Goal: Communication & Community: Answer question/provide support

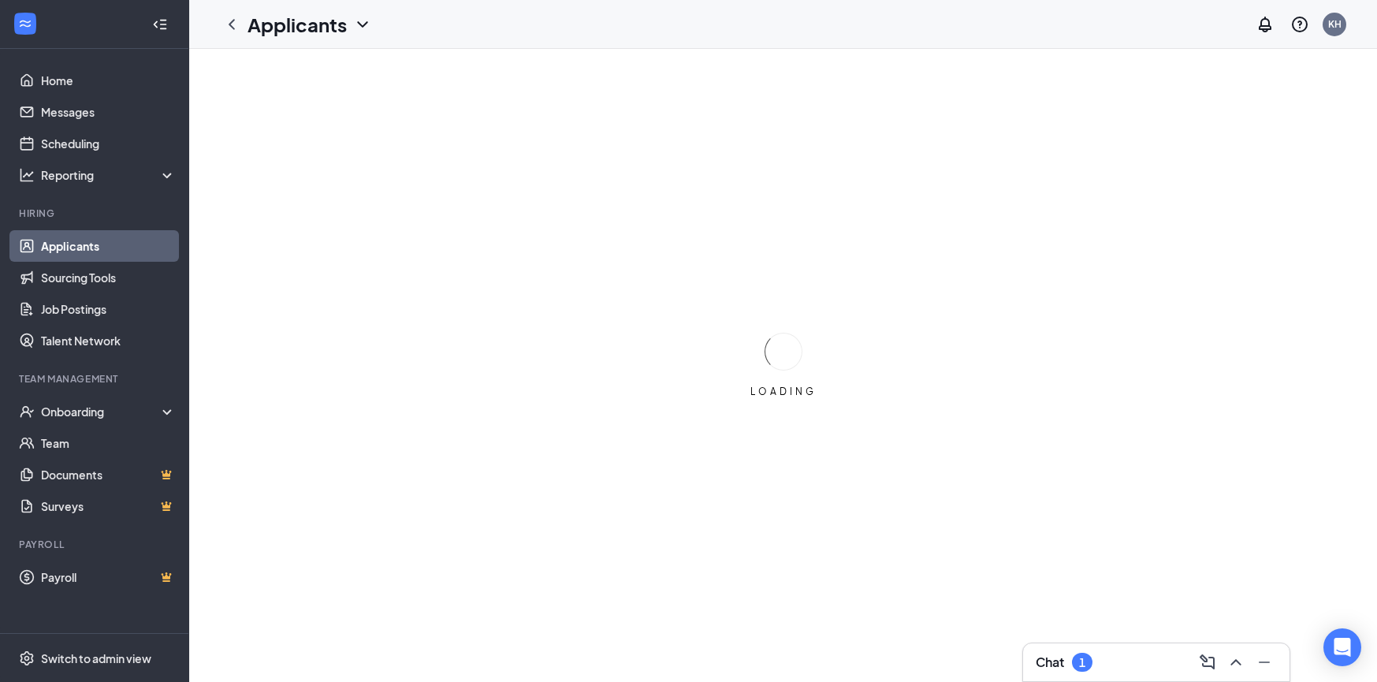
click at [1084, 661] on div "1" at bounding box center [1082, 662] width 6 height 13
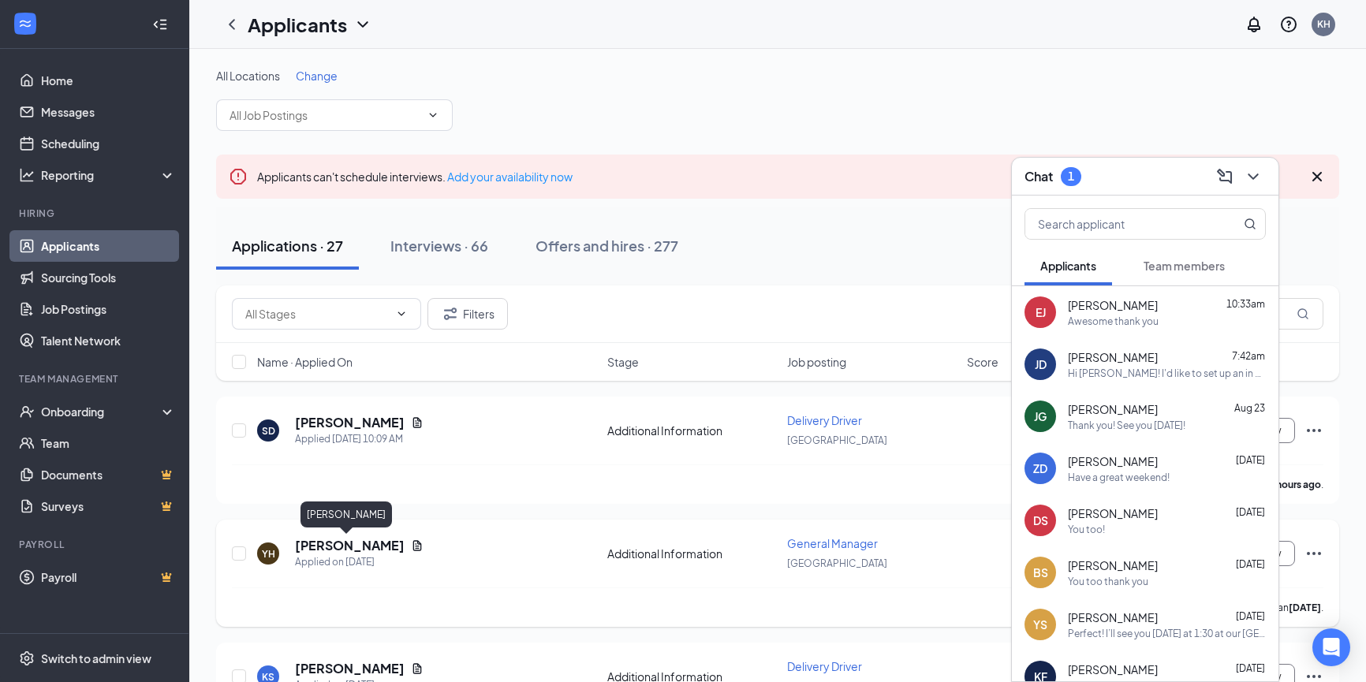
click at [323, 547] on h5 "[PERSON_NAME]" at bounding box center [350, 545] width 110 height 17
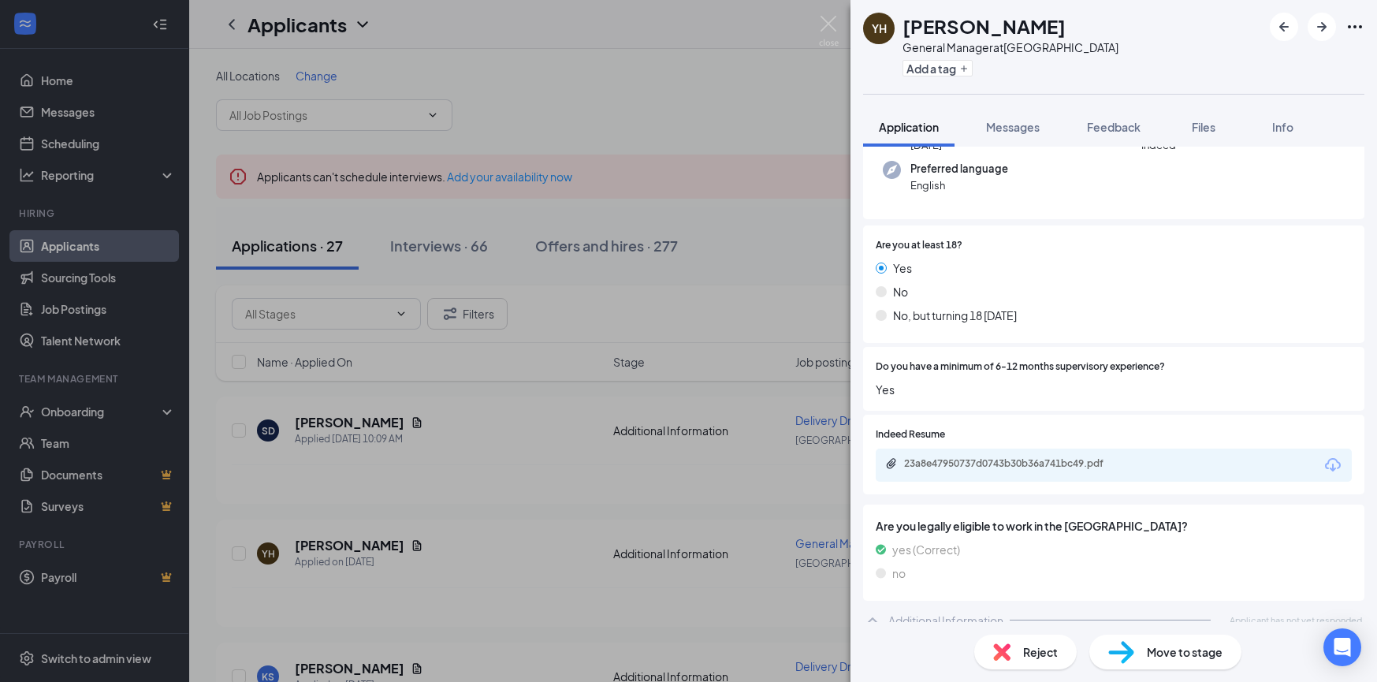
scroll to position [211, 0]
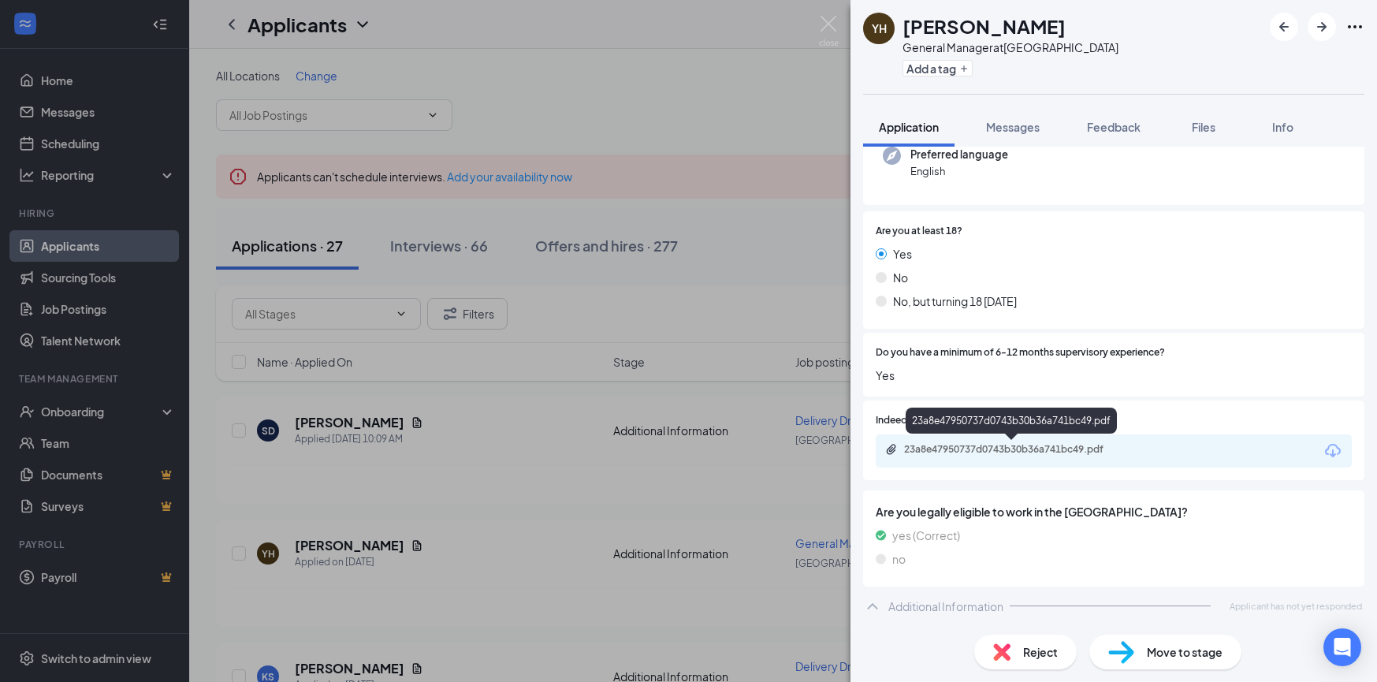
click at [1019, 445] on div "23a8e47950737d0743b30b36a741bc49.pdf" at bounding box center [1014, 449] width 221 height 13
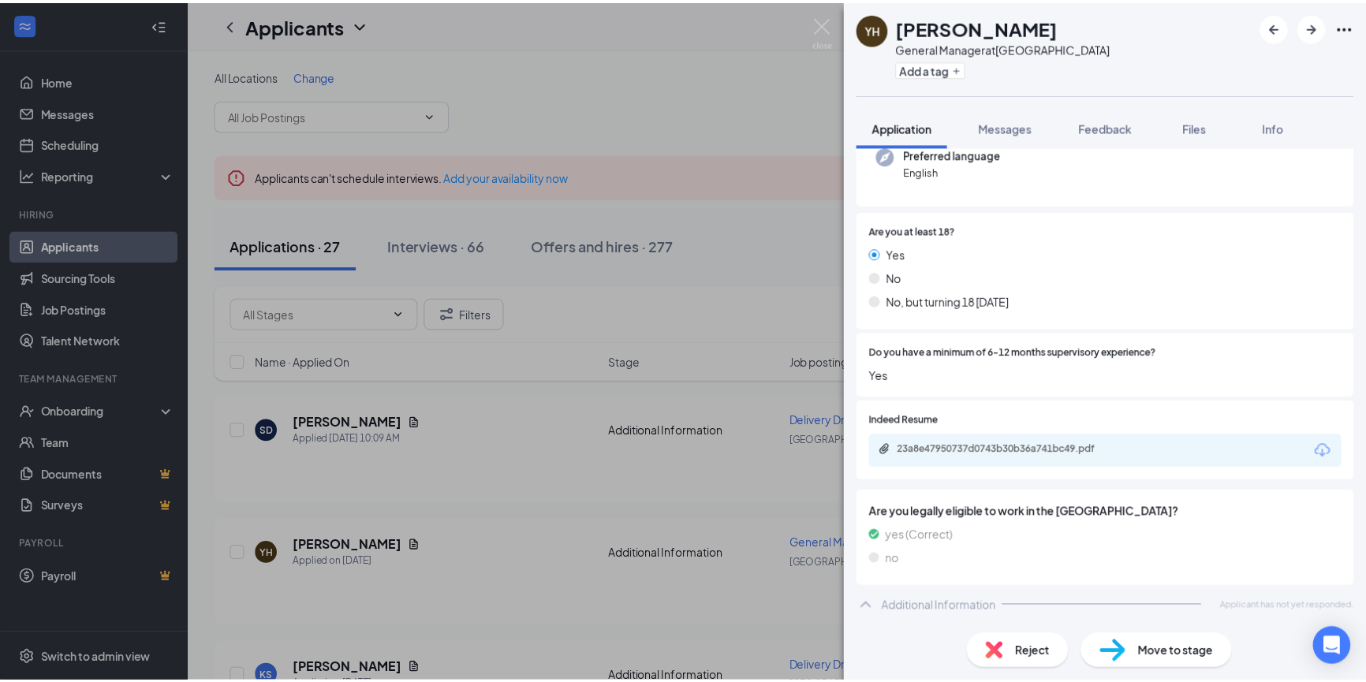
scroll to position [205, 0]
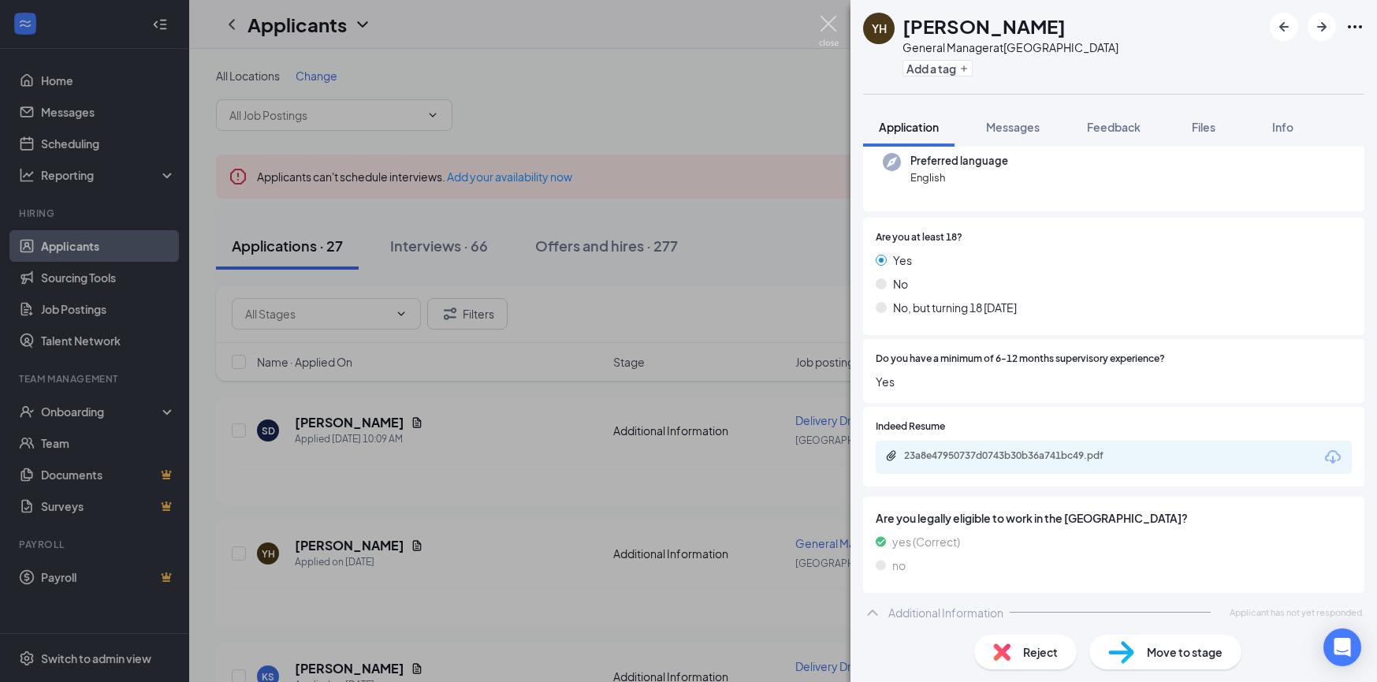
click at [826, 28] on img at bounding box center [829, 31] width 20 height 31
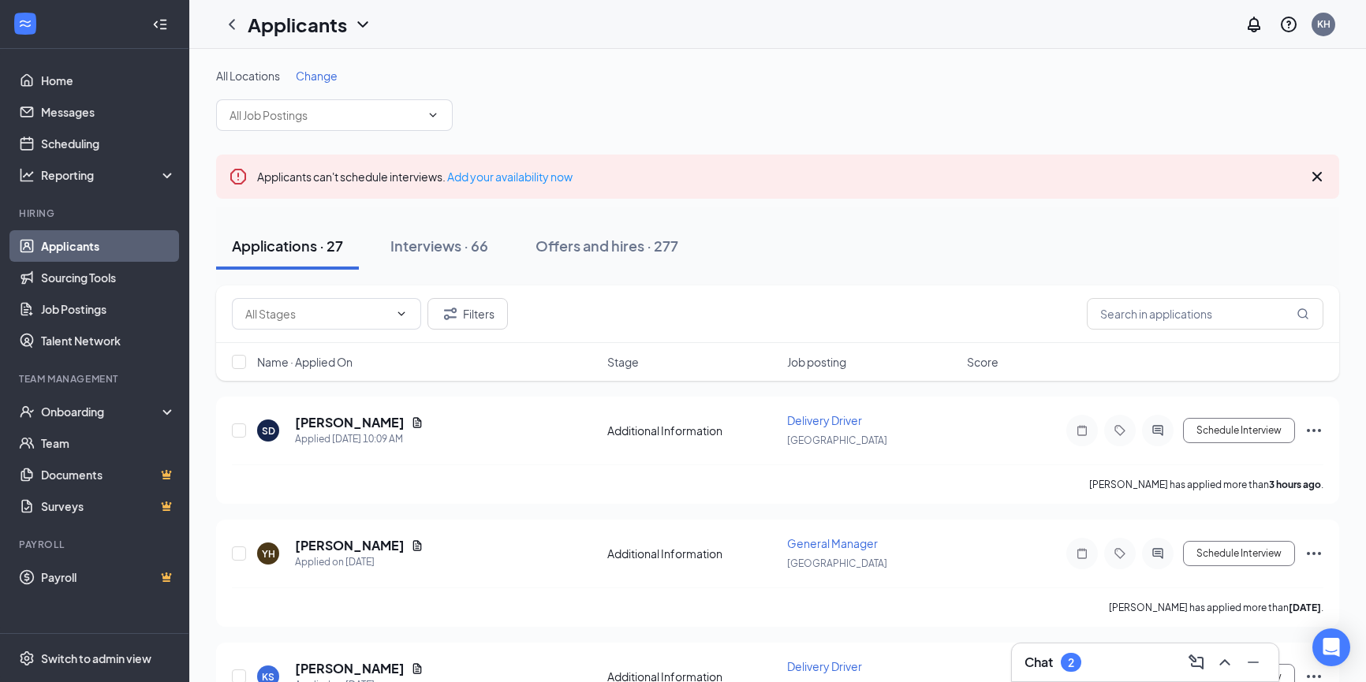
click at [1060, 661] on div "Chat 2" at bounding box center [1052, 662] width 57 height 19
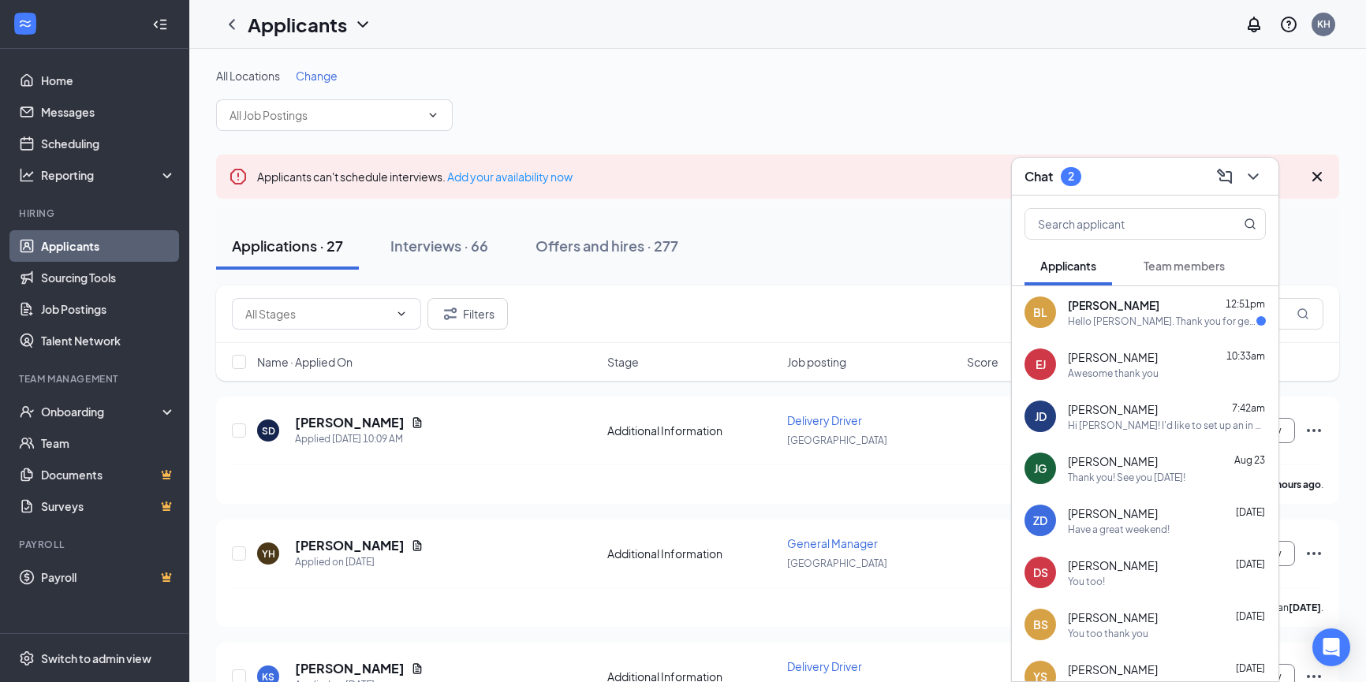
click at [1099, 317] on div "Hello [PERSON_NAME]. Thank you for getting back to me. I'm available [DATE]. Wh…" at bounding box center [1162, 321] width 188 height 13
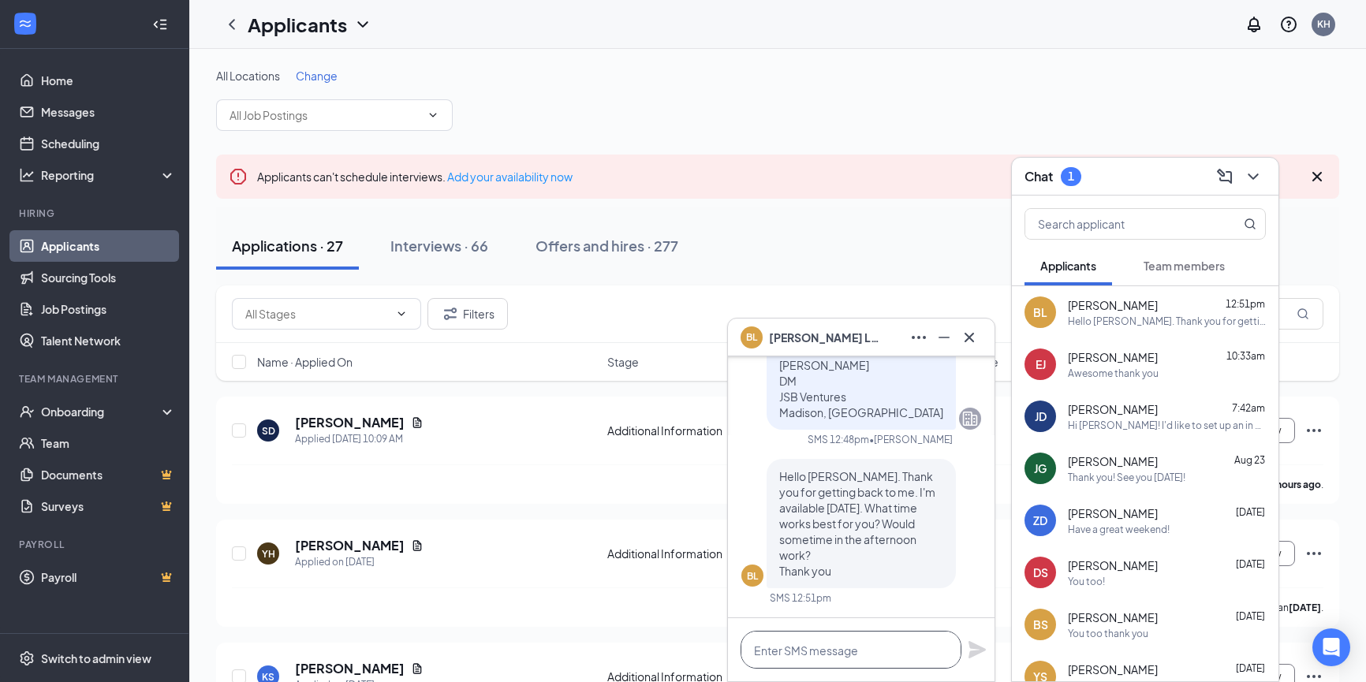
click at [816, 643] on textarea at bounding box center [850, 650] width 221 height 38
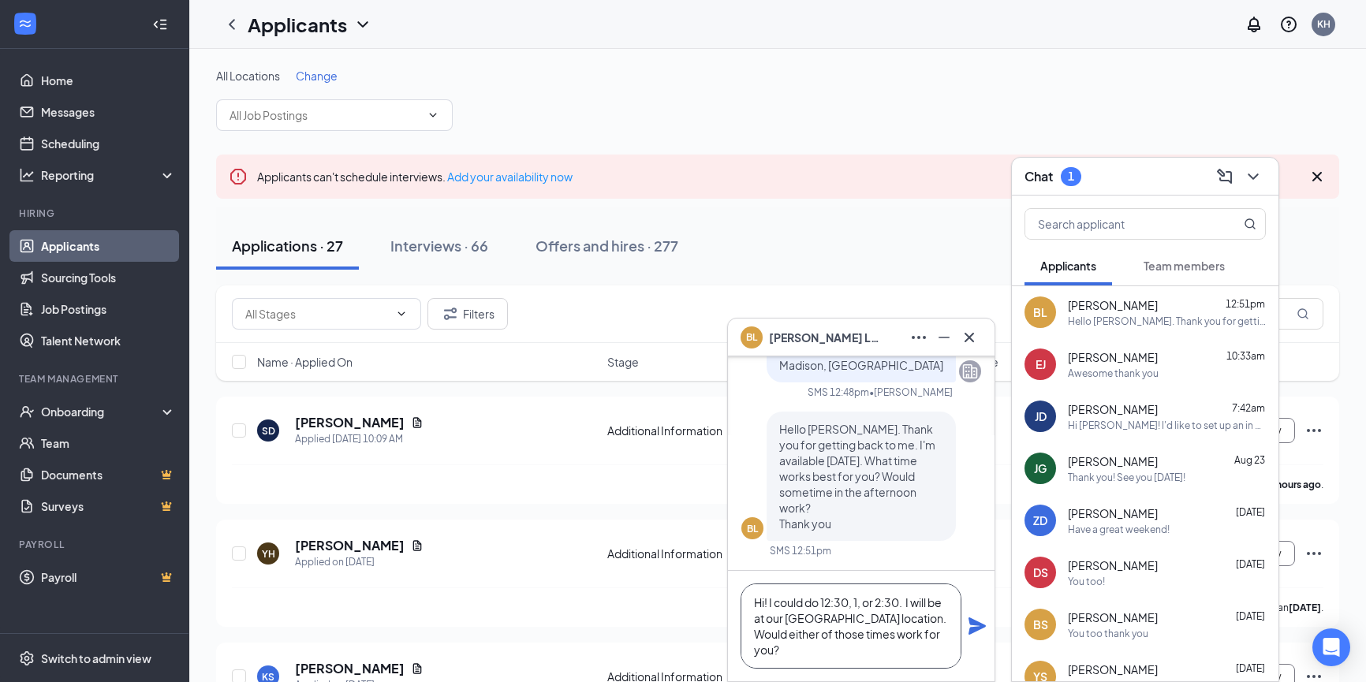
type textarea "Hi! I could do 12:30, 1, or 2:30. I will be at our [GEOGRAPHIC_DATA] location. …"
click at [978, 628] on icon "Plane" at bounding box center [976, 625] width 17 height 17
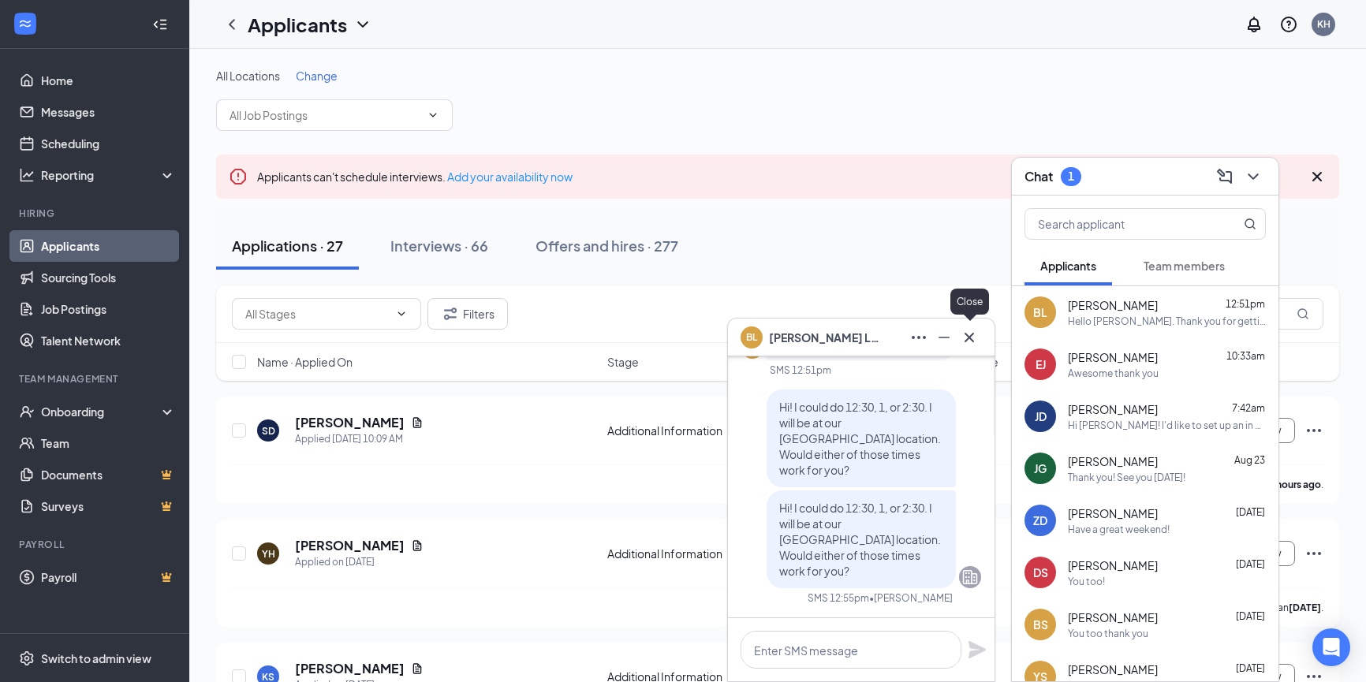
click at [974, 337] on icon "Cross" at bounding box center [969, 337] width 19 height 19
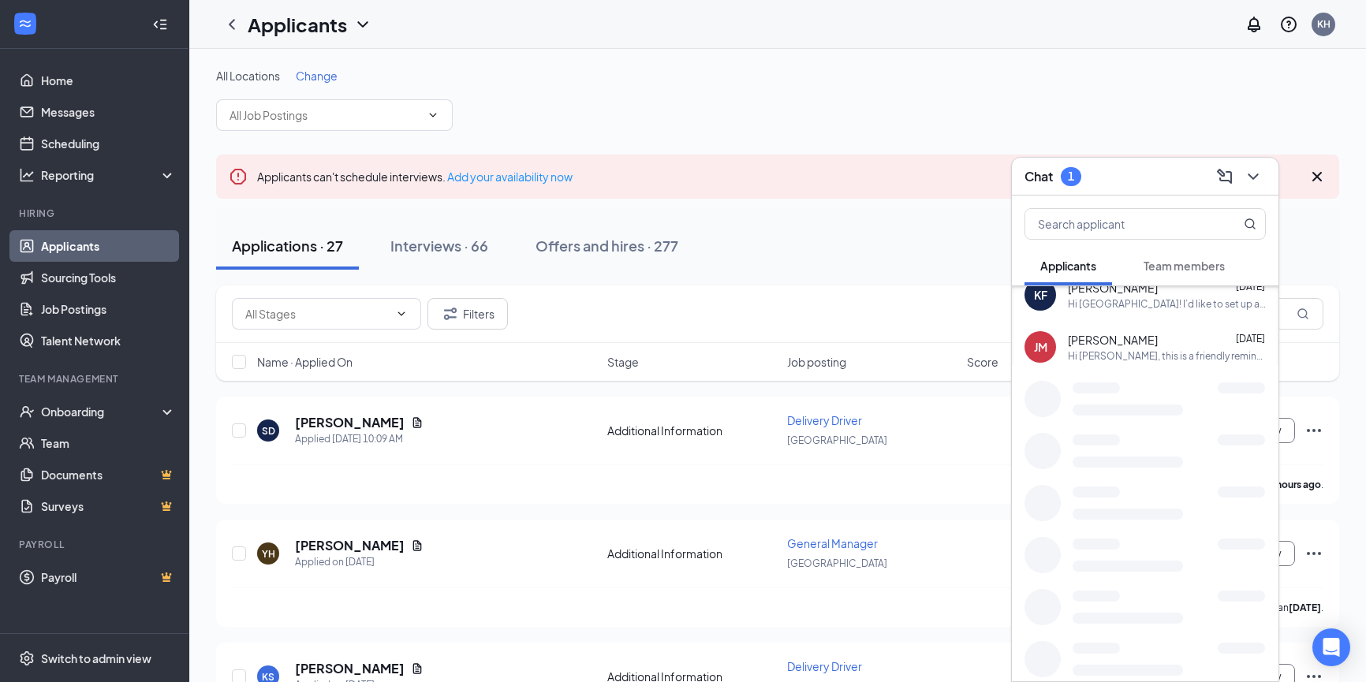
scroll to position [441, 0]
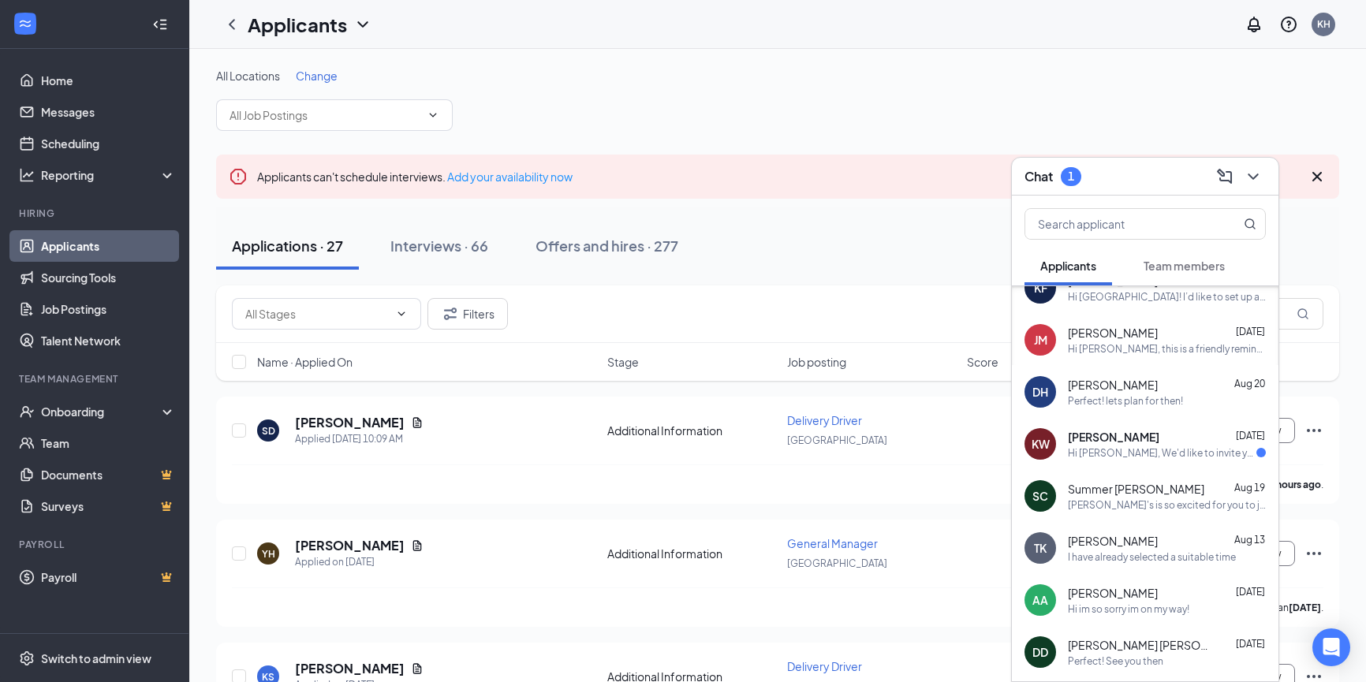
click at [1121, 445] on div "[PERSON_NAME] [DATE] Hi [PERSON_NAME], We'd like to invite you to a phone inter…" at bounding box center [1167, 444] width 198 height 31
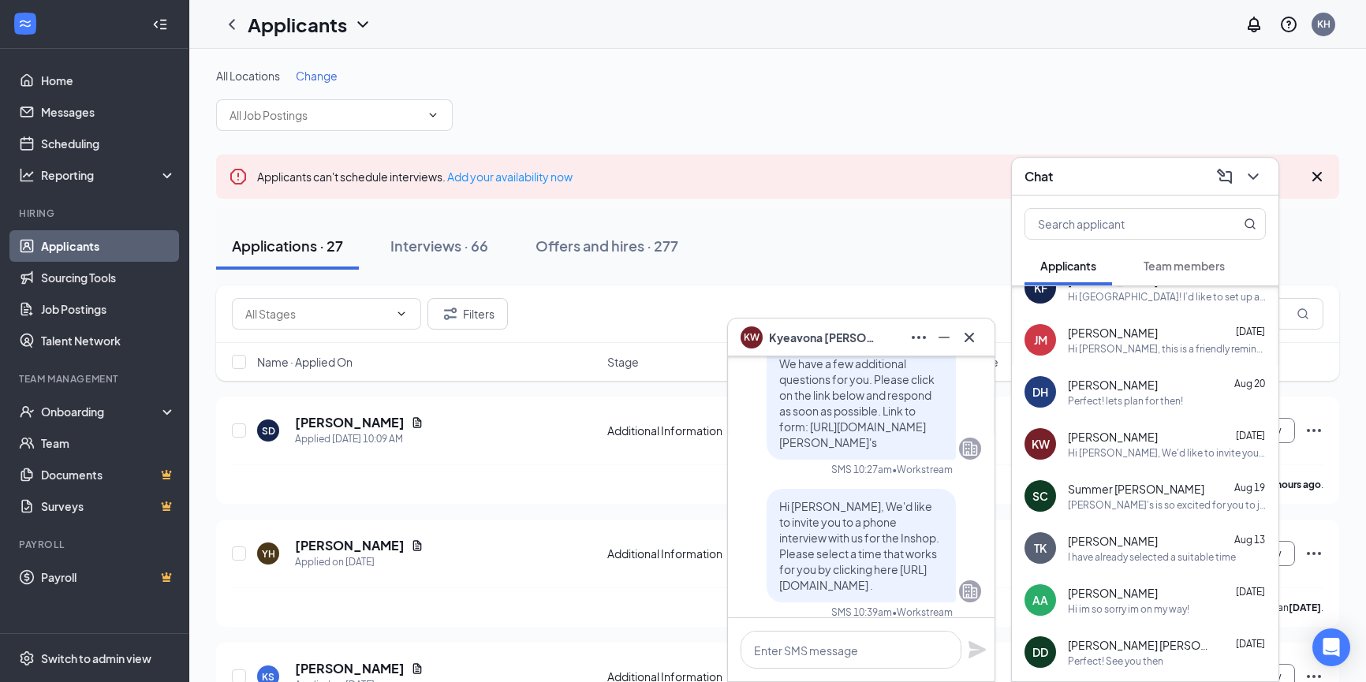
scroll to position [0, 0]
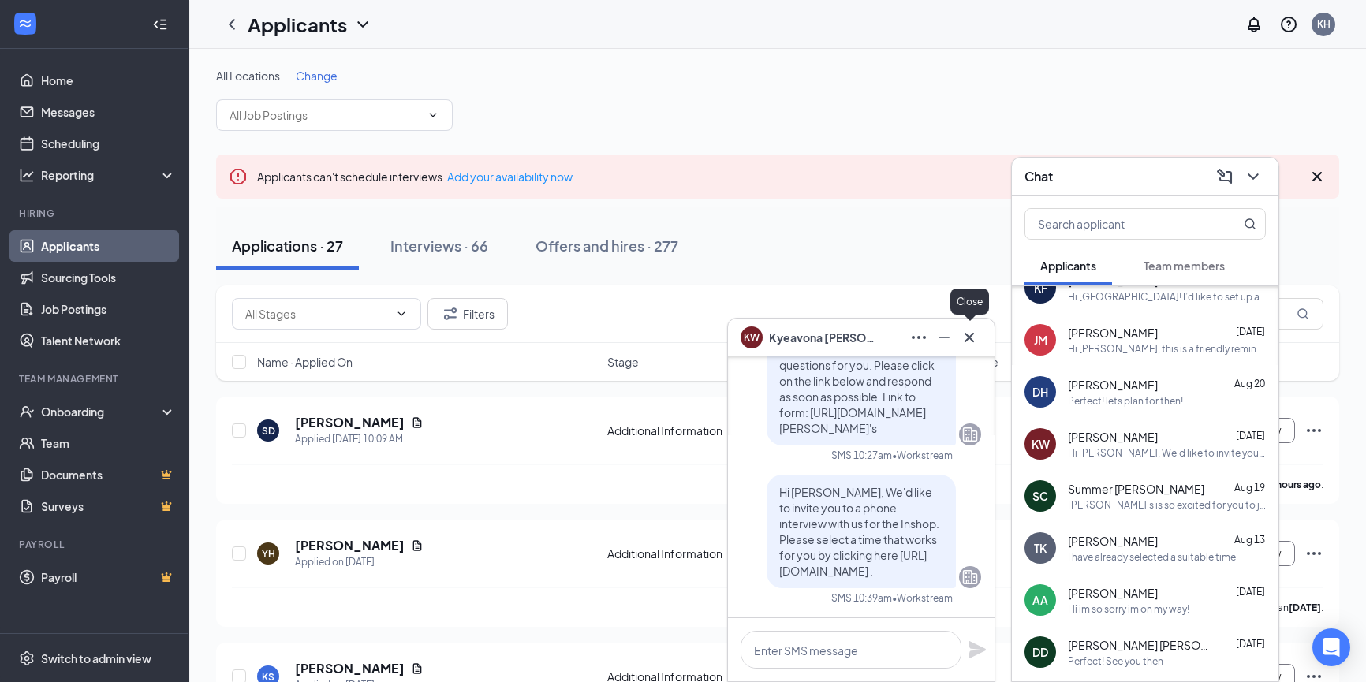
click at [965, 337] on icon "Cross" at bounding box center [969, 337] width 19 height 19
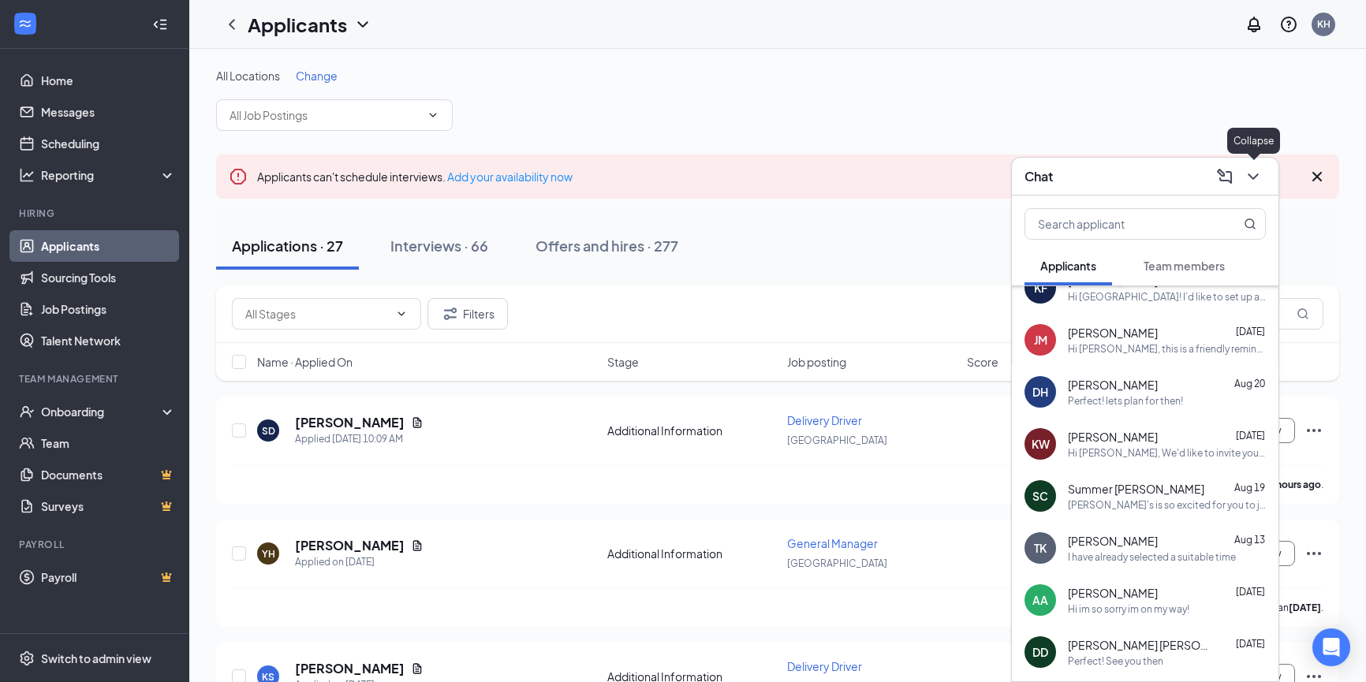
click at [1247, 179] on icon "ChevronDown" at bounding box center [1252, 176] width 19 height 19
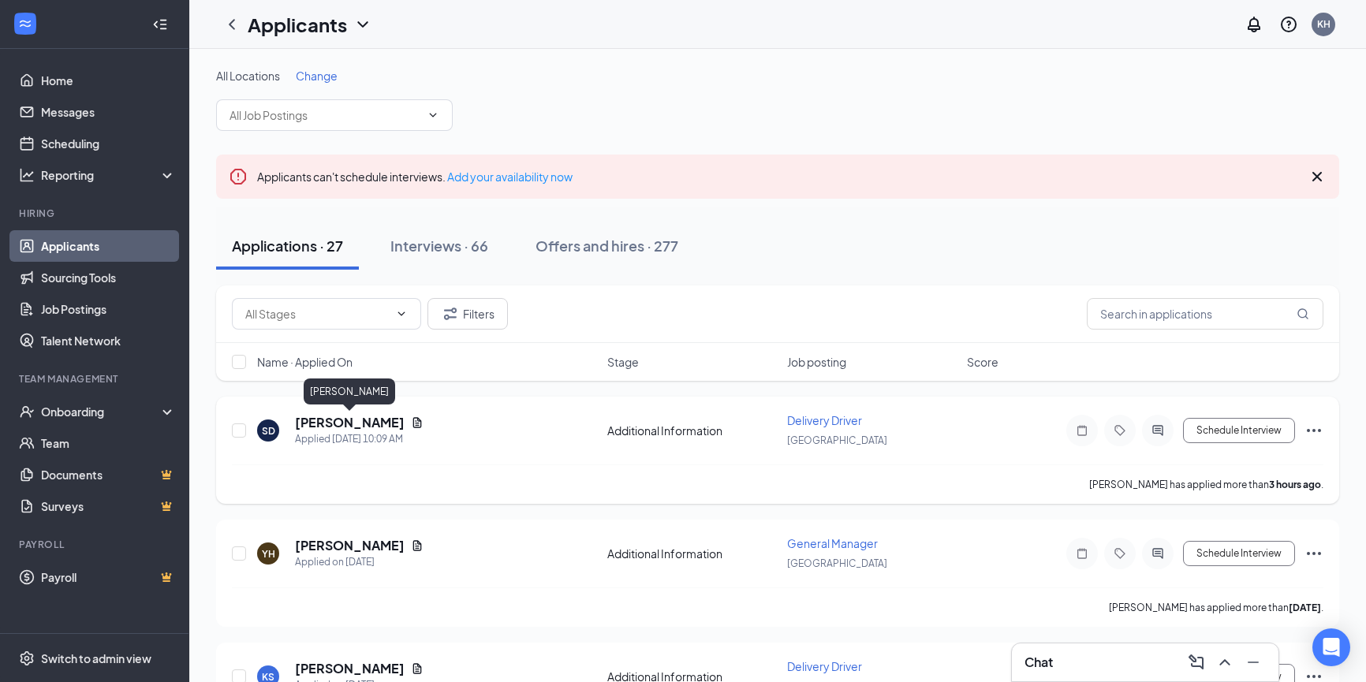
click at [362, 425] on h5 "[PERSON_NAME]" at bounding box center [350, 422] width 110 height 17
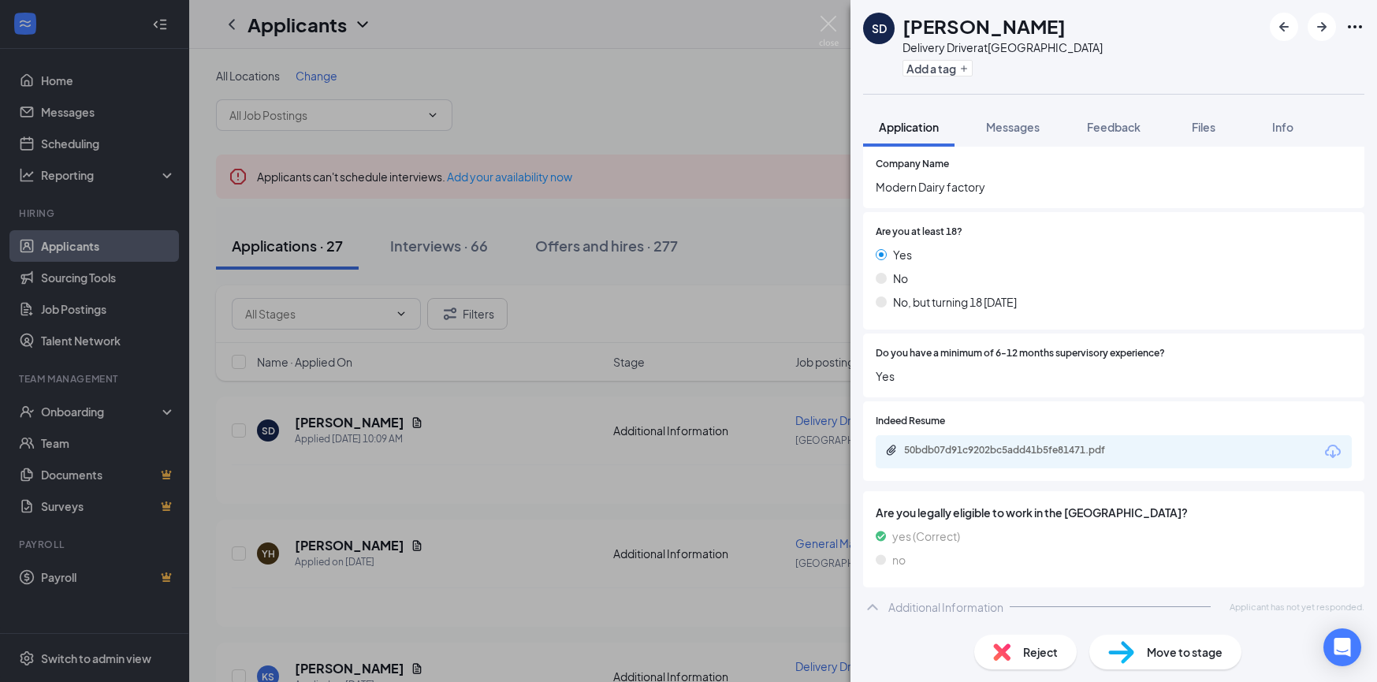
scroll to position [235, 0]
click at [1064, 445] on div "50bdb07d91c9202bc5add41b5fe81471.pdf" at bounding box center [1014, 449] width 221 height 13
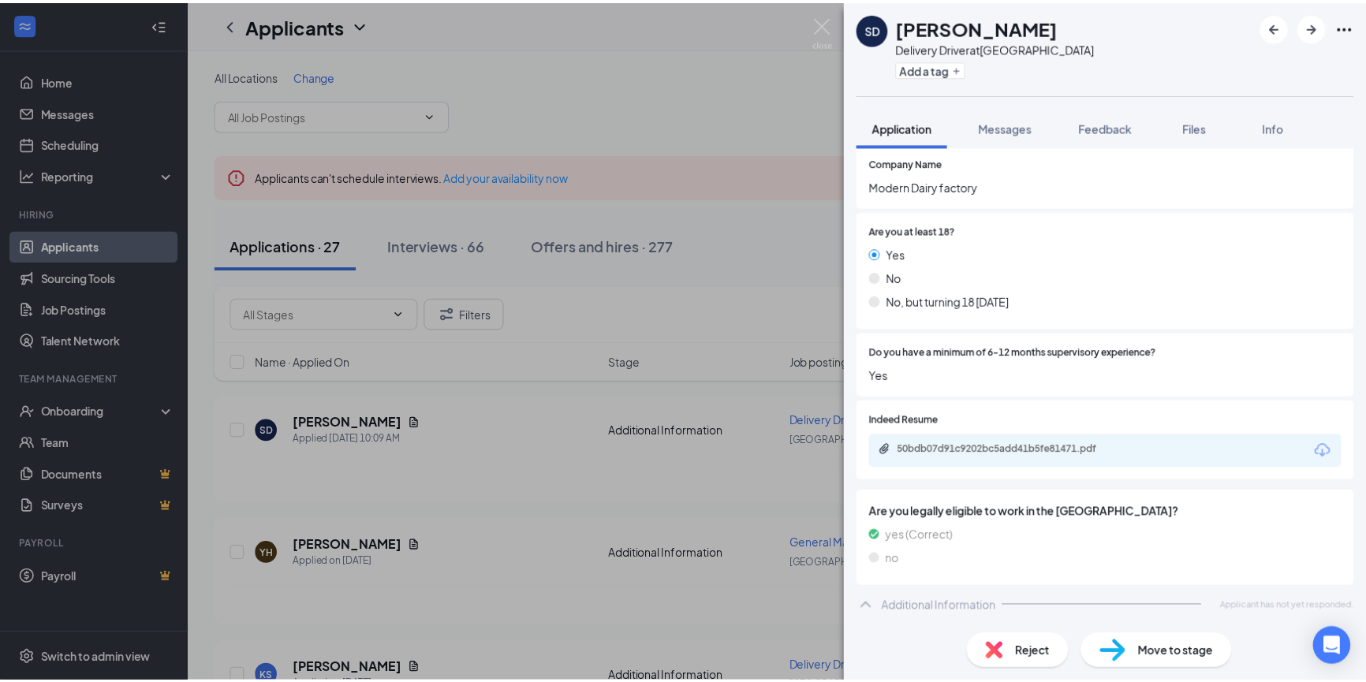
scroll to position [229, 0]
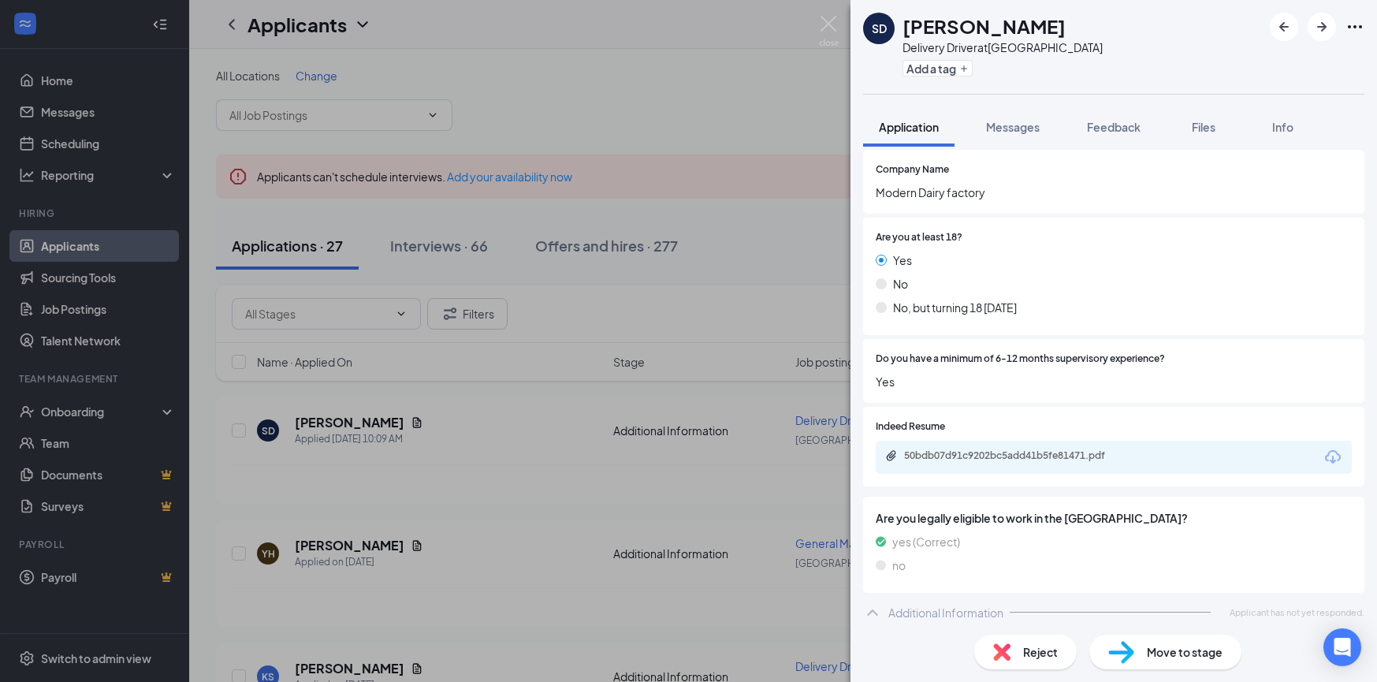
click at [839, 27] on div "SD [PERSON_NAME] Delivery Driver at [GEOGRAPHIC_DATA] Add a tag Application Mes…" at bounding box center [688, 341] width 1377 height 682
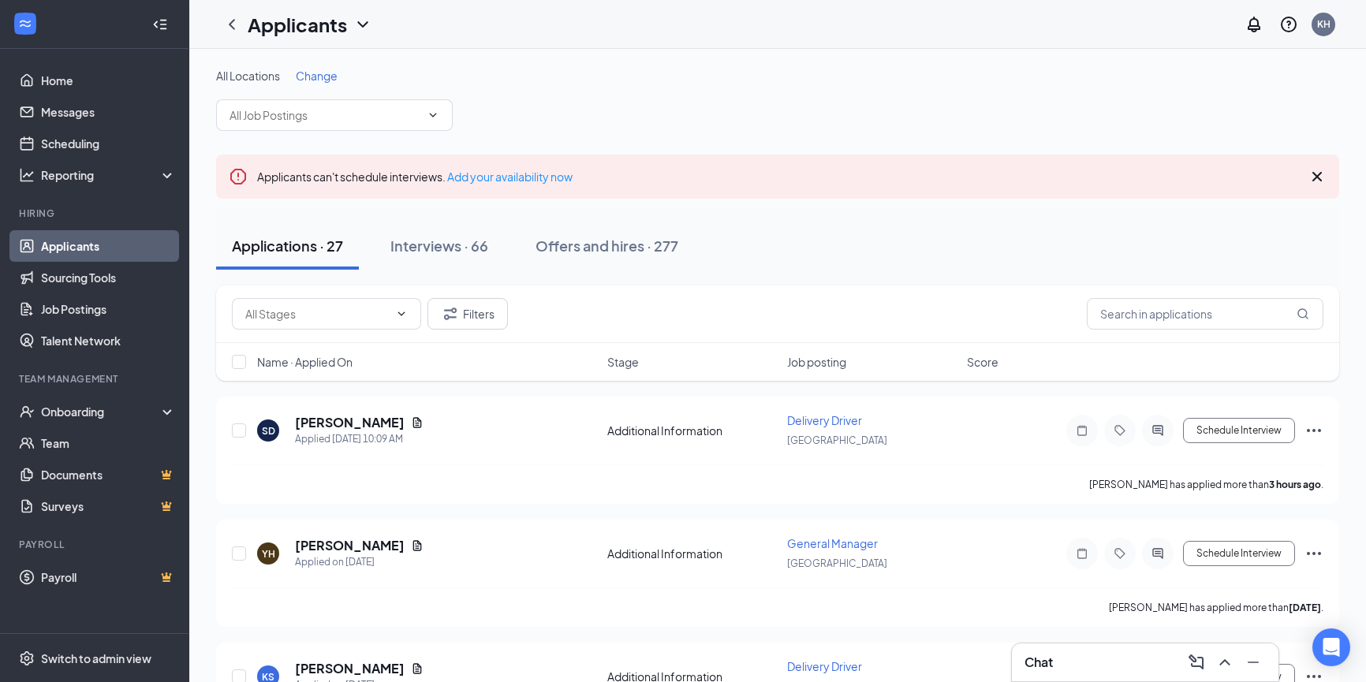
click at [835, 27] on div "Applicants KH" at bounding box center [777, 24] width 1176 height 49
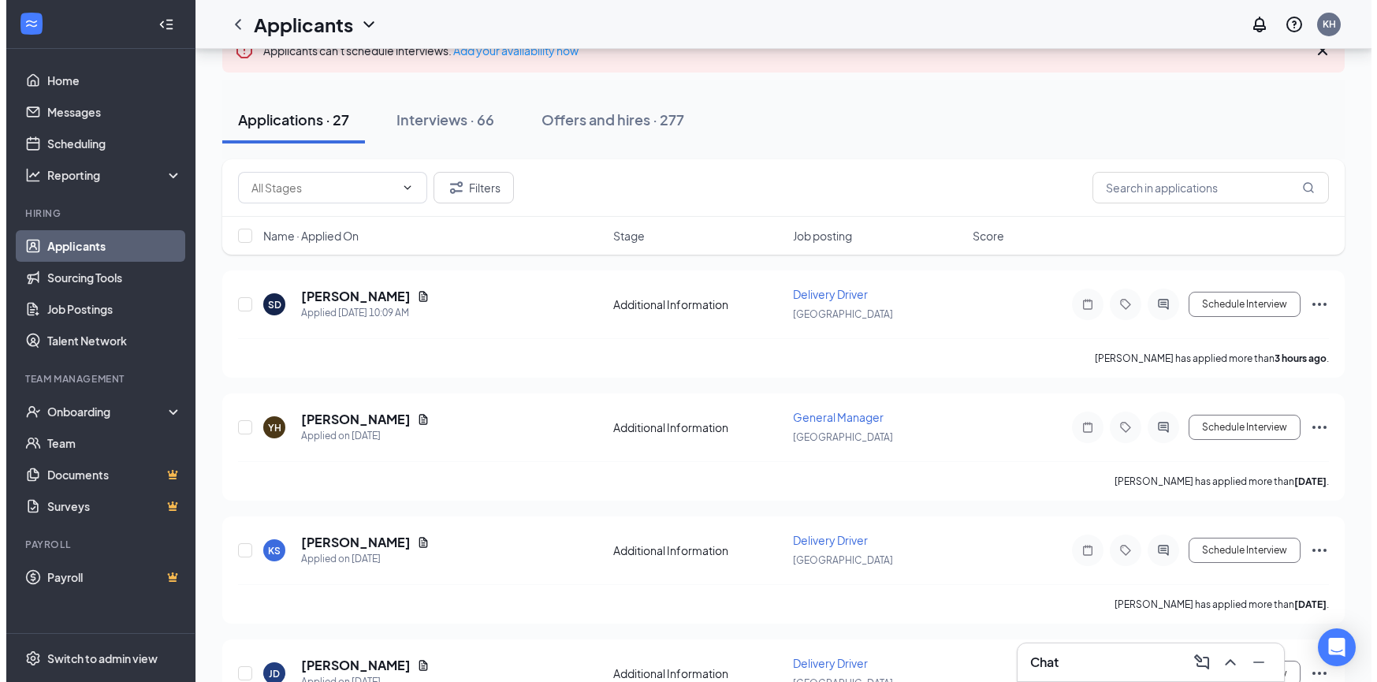
scroll to position [158, 0]
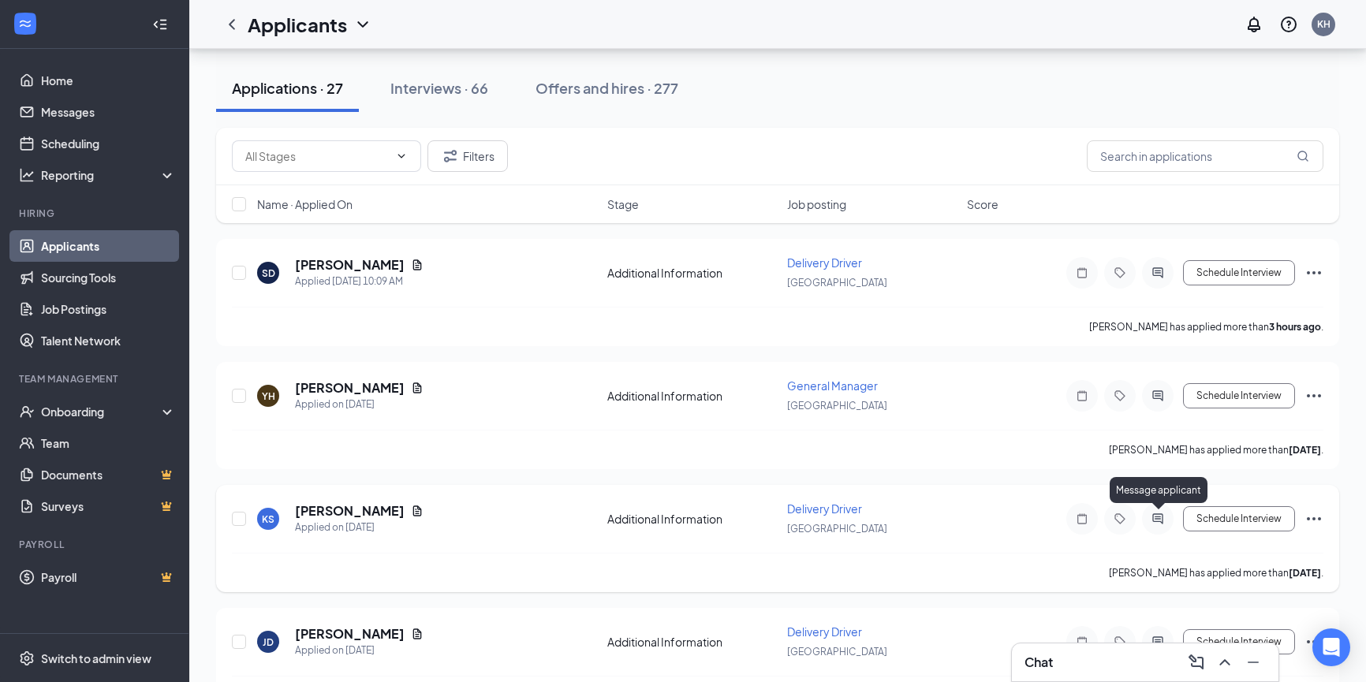
click at [1158, 520] on icon "ActiveChat" at bounding box center [1157, 518] width 19 height 13
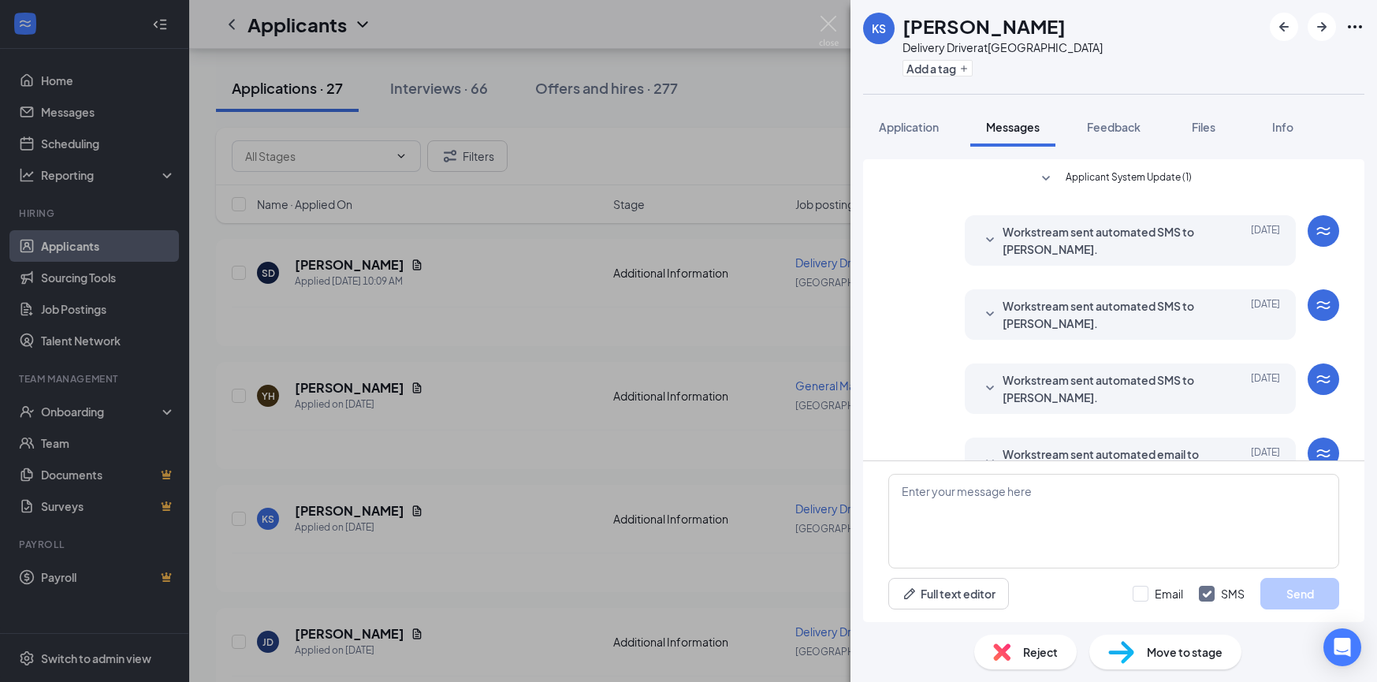
scroll to position [73, 0]
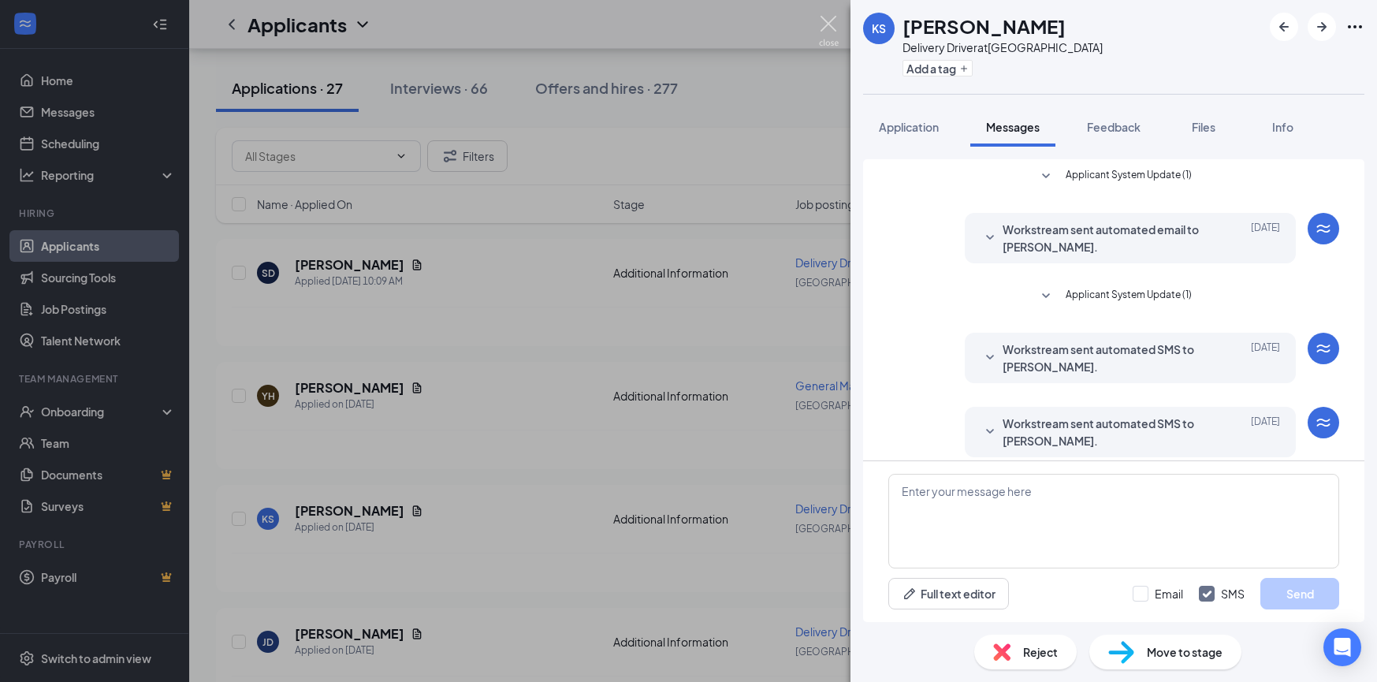
click at [825, 27] on img at bounding box center [829, 31] width 20 height 31
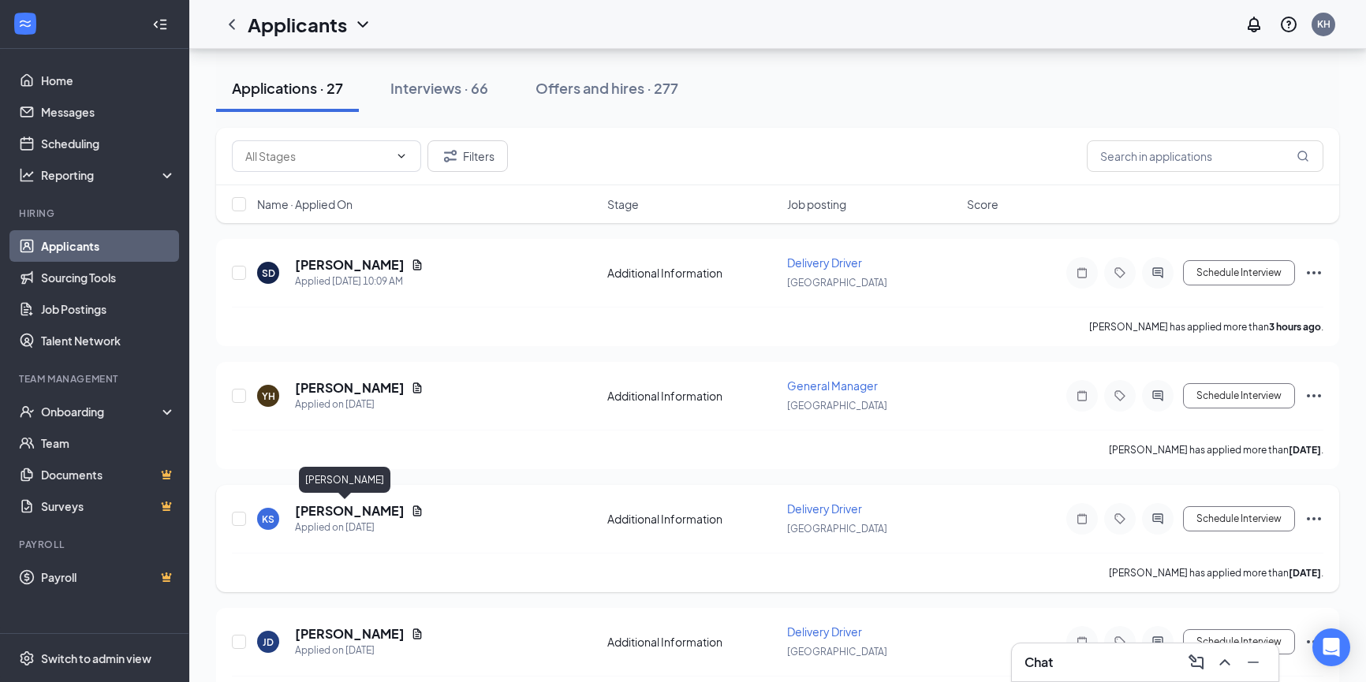
click at [328, 505] on h5 "[PERSON_NAME]" at bounding box center [350, 510] width 110 height 17
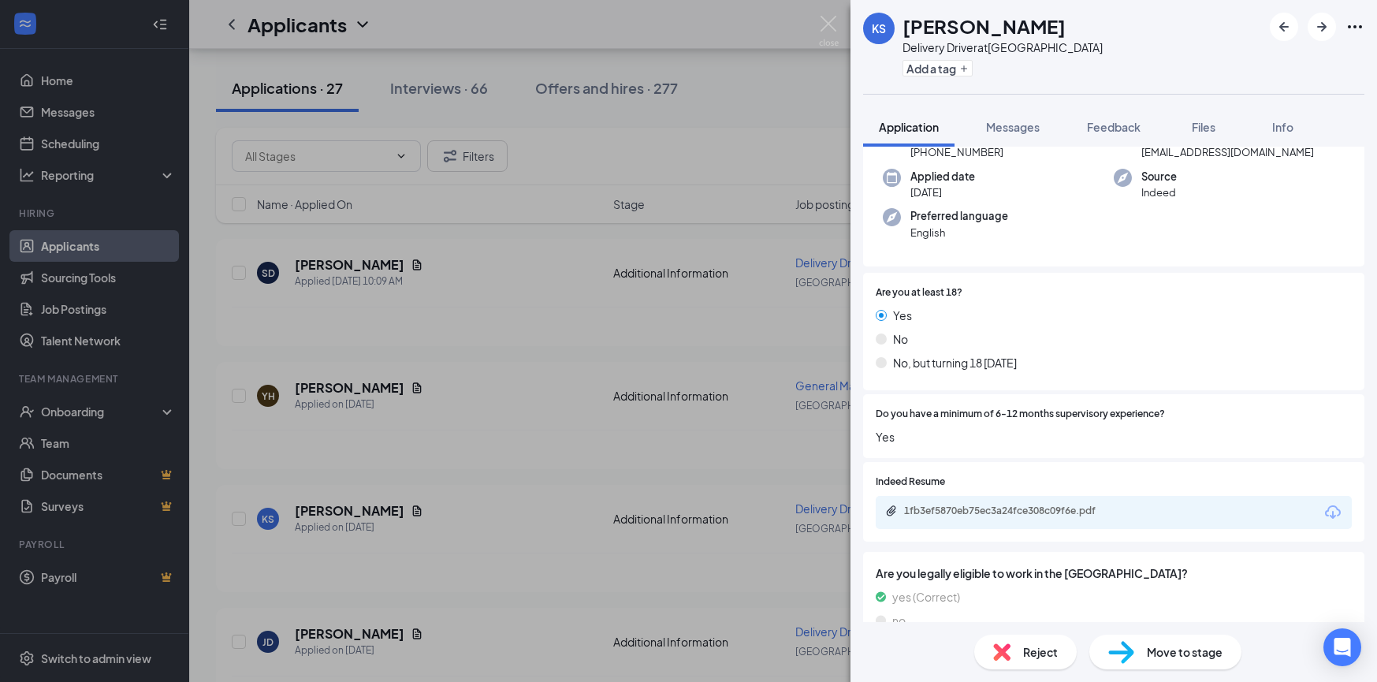
scroll to position [167, 0]
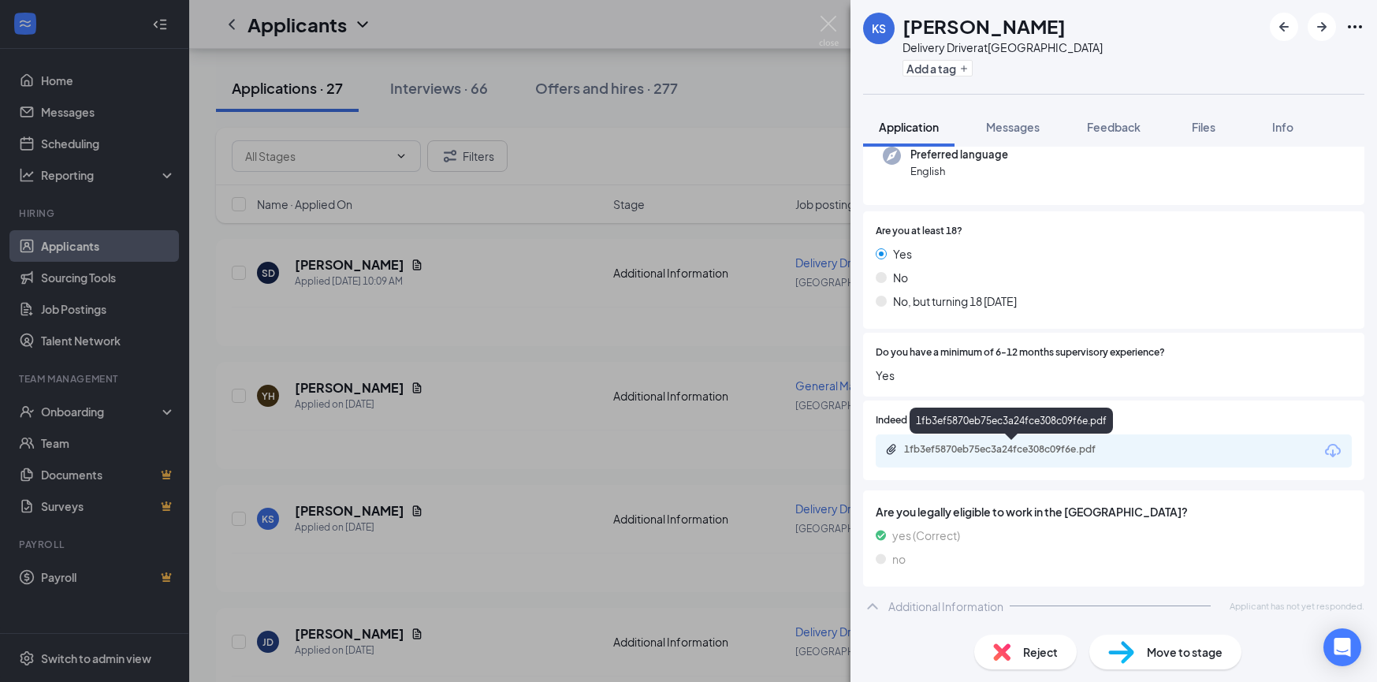
click at [1049, 450] on div "1fb3ef5870eb75ec3a24fce308c09f6e.pdf" at bounding box center [1014, 449] width 221 height 13
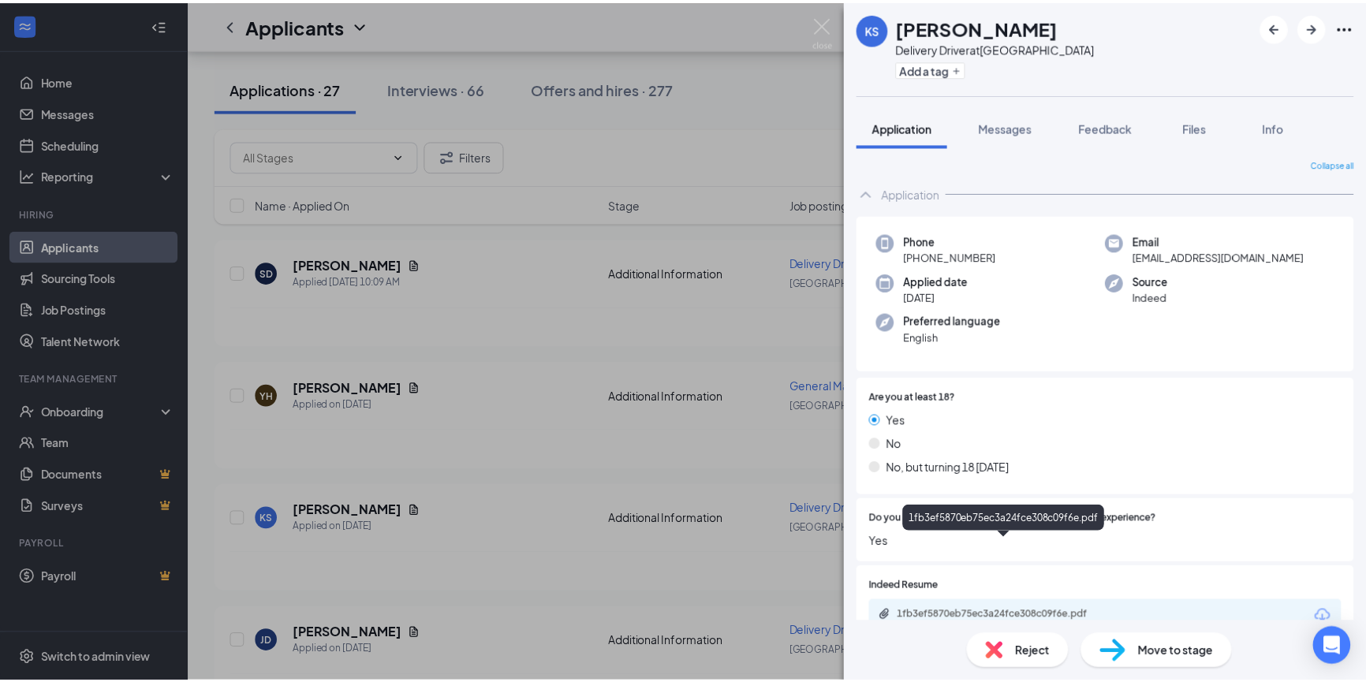
scroll to position [0, 0]
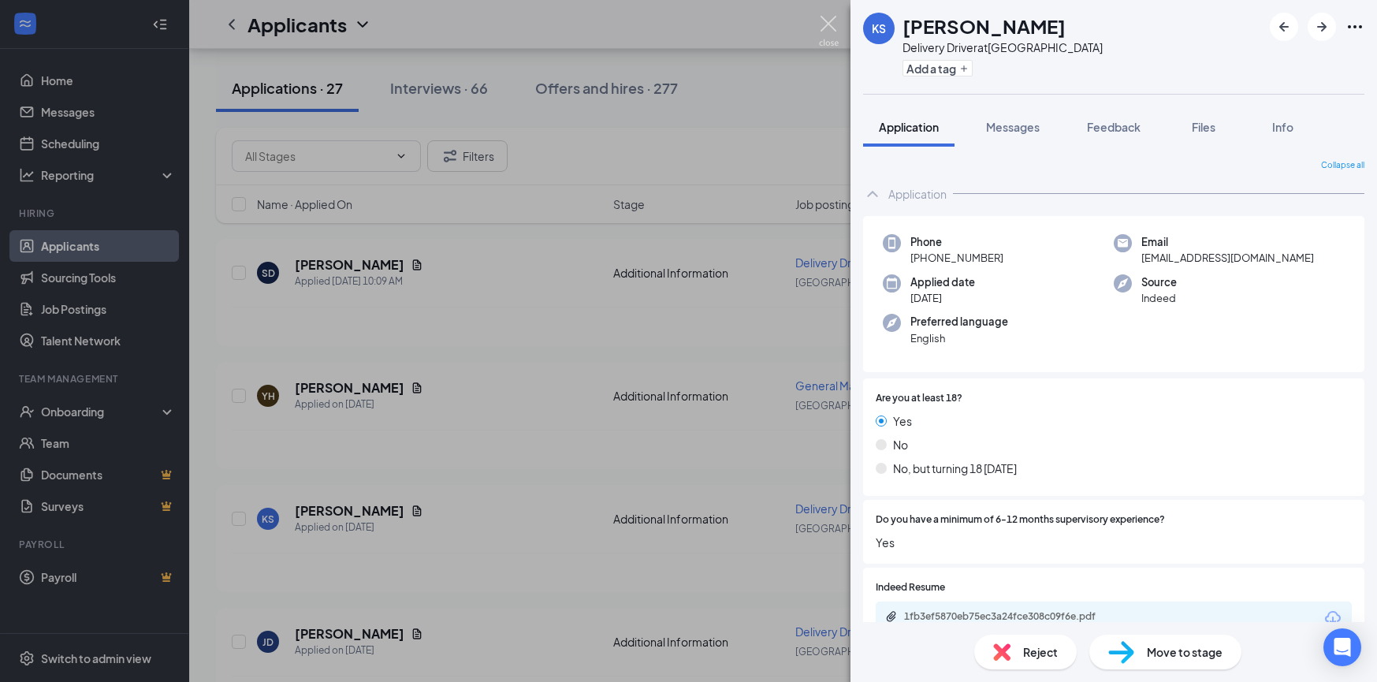
click at [832, 25] on img at bounding box center [829, 31] width 20 height 31
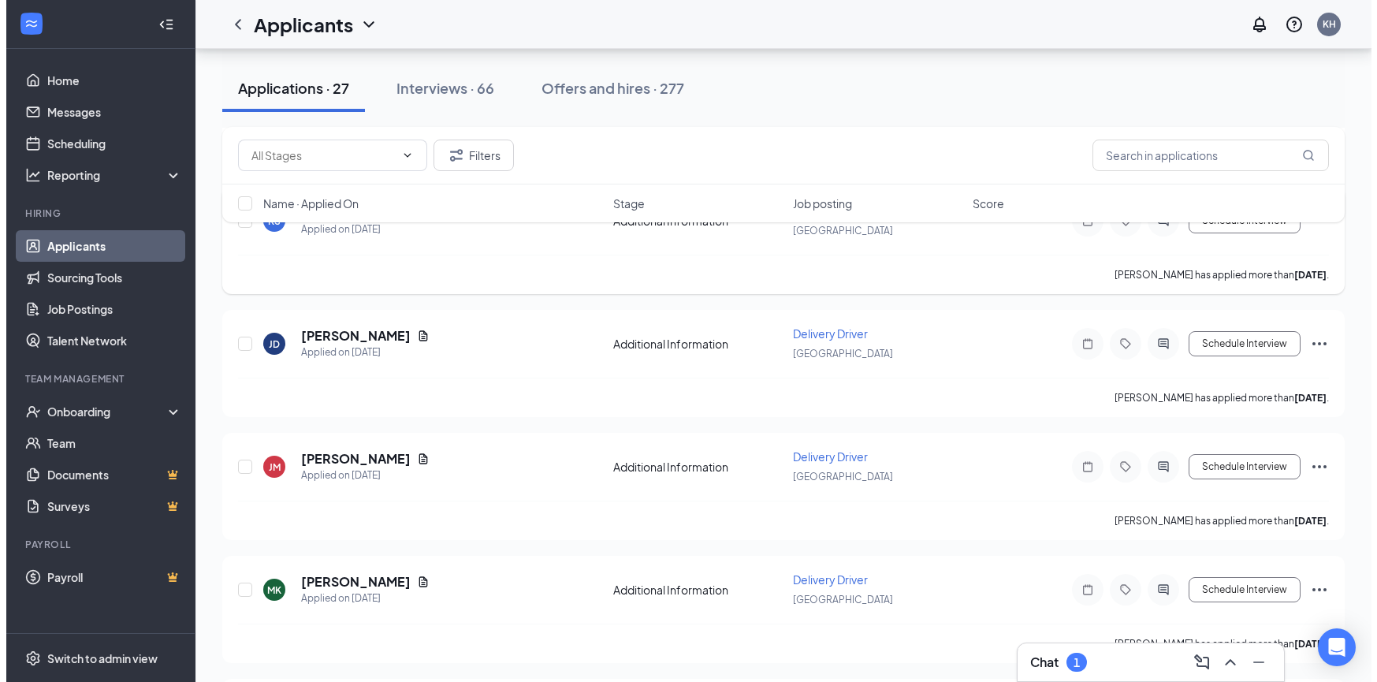
scroll to position [473, 0]
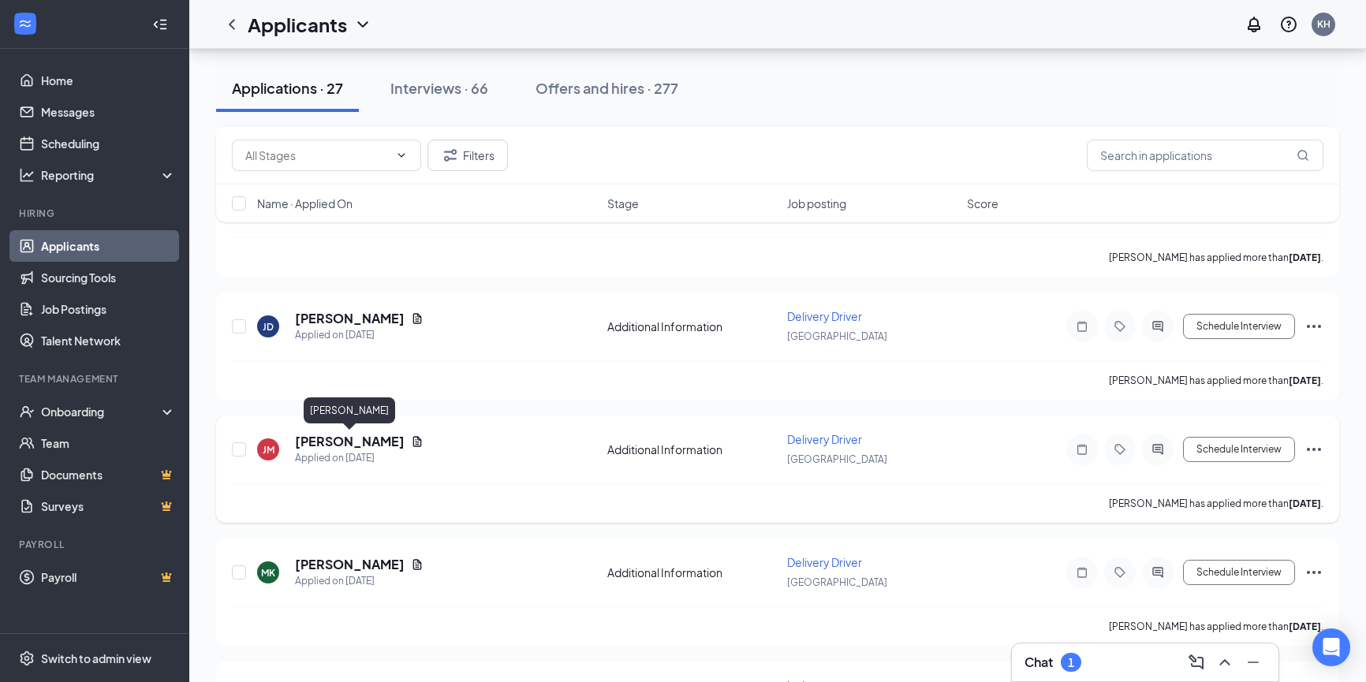
click at [334, 440] on h5 "[PERSON_NAME]" at bounding box center [350, 441] width 110 height 17
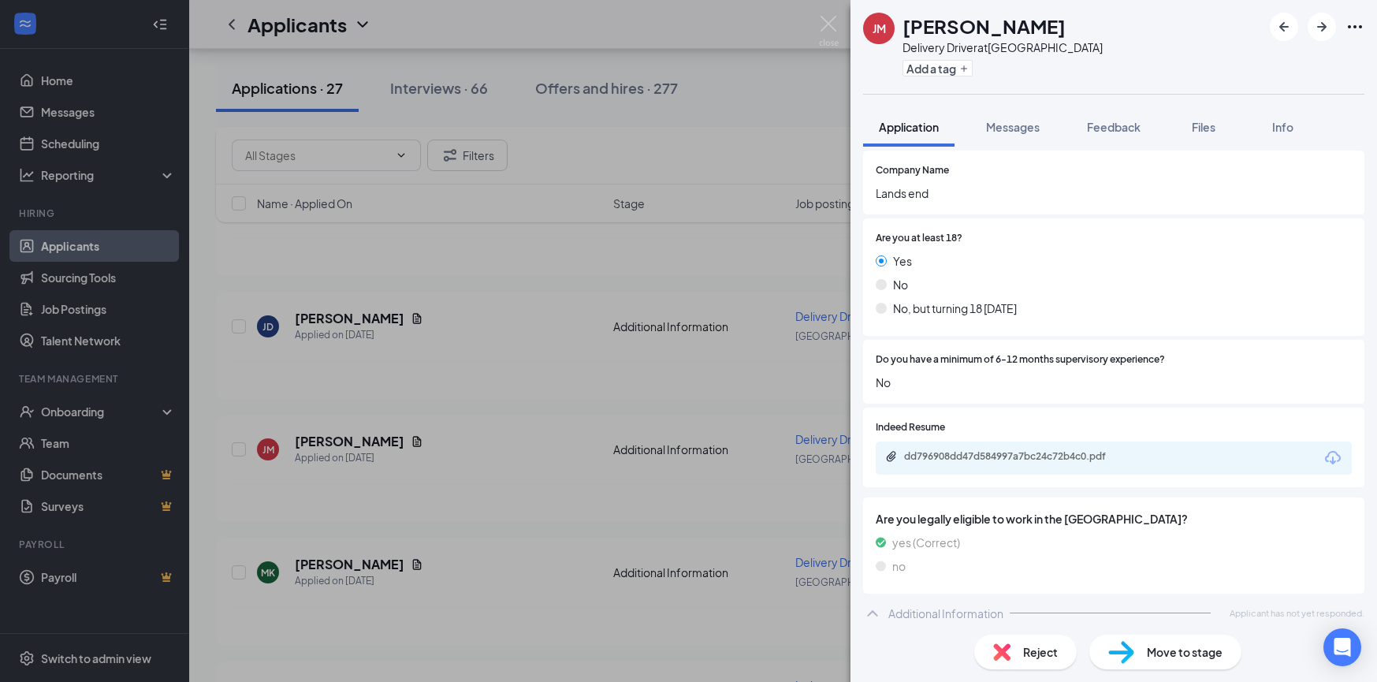
scroll to position [279, 0]
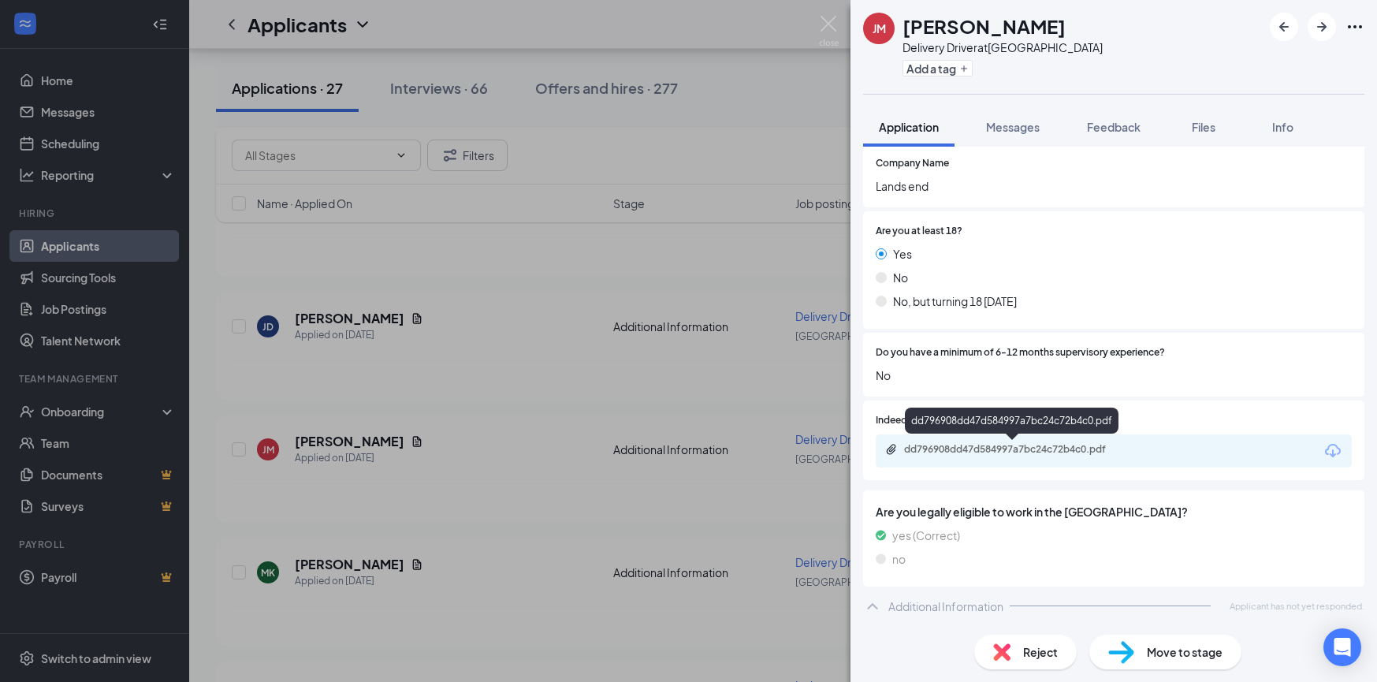
click at [990, 455] on div "dd796908dd47d584997a7bc24c72b4c0.pdf" at bounding box center [1014, 449] width 221 height 13
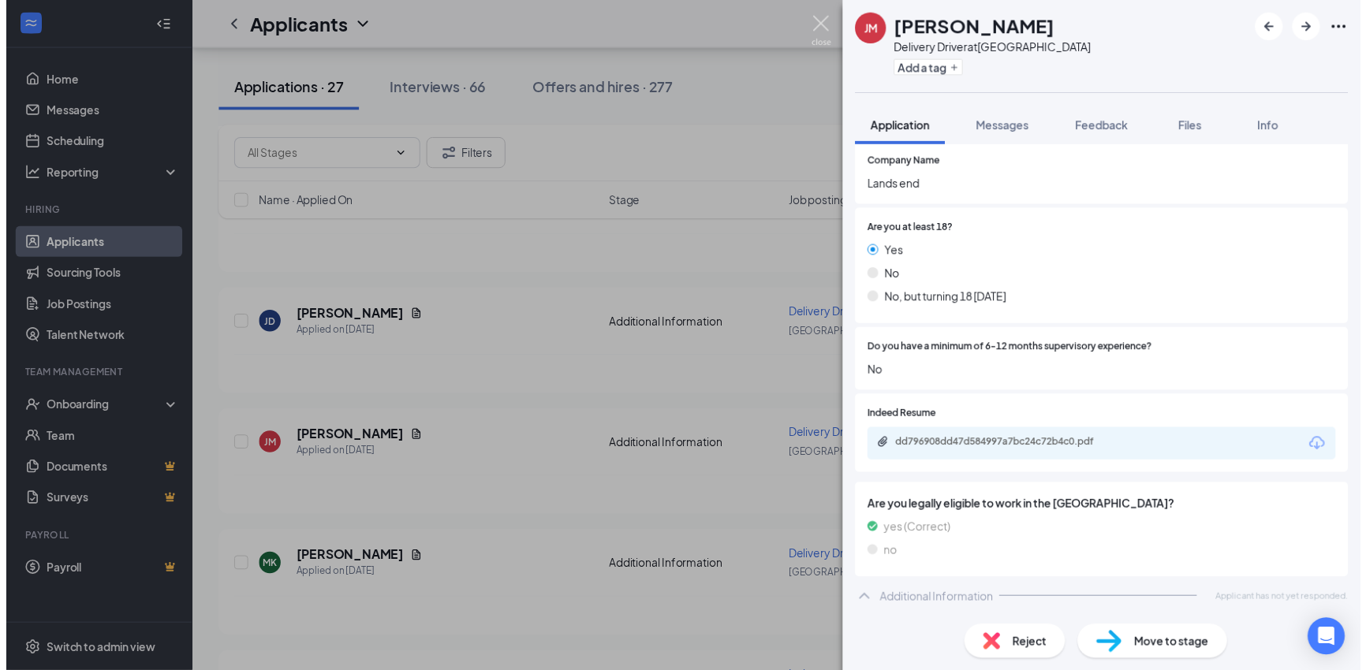
scroll to position [273, 0]
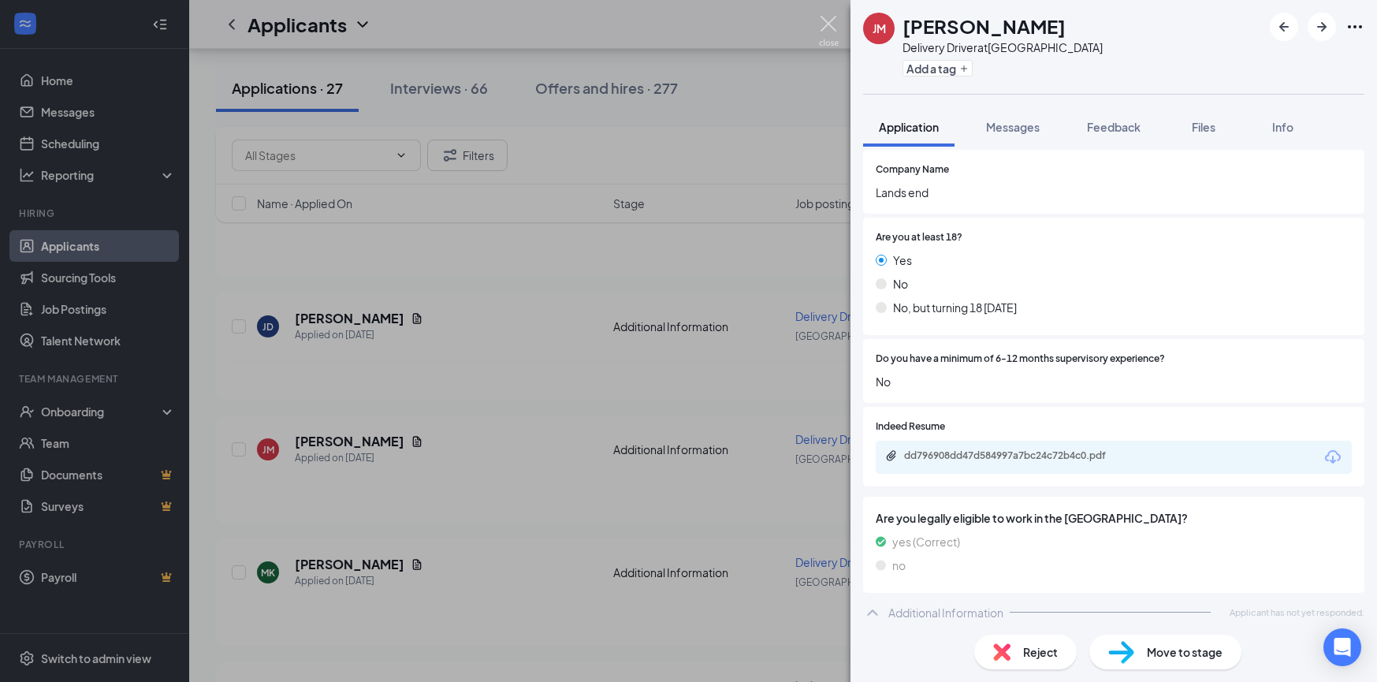
click at [832, 24] on img at bounding box center [829, 31] width 20 height 31
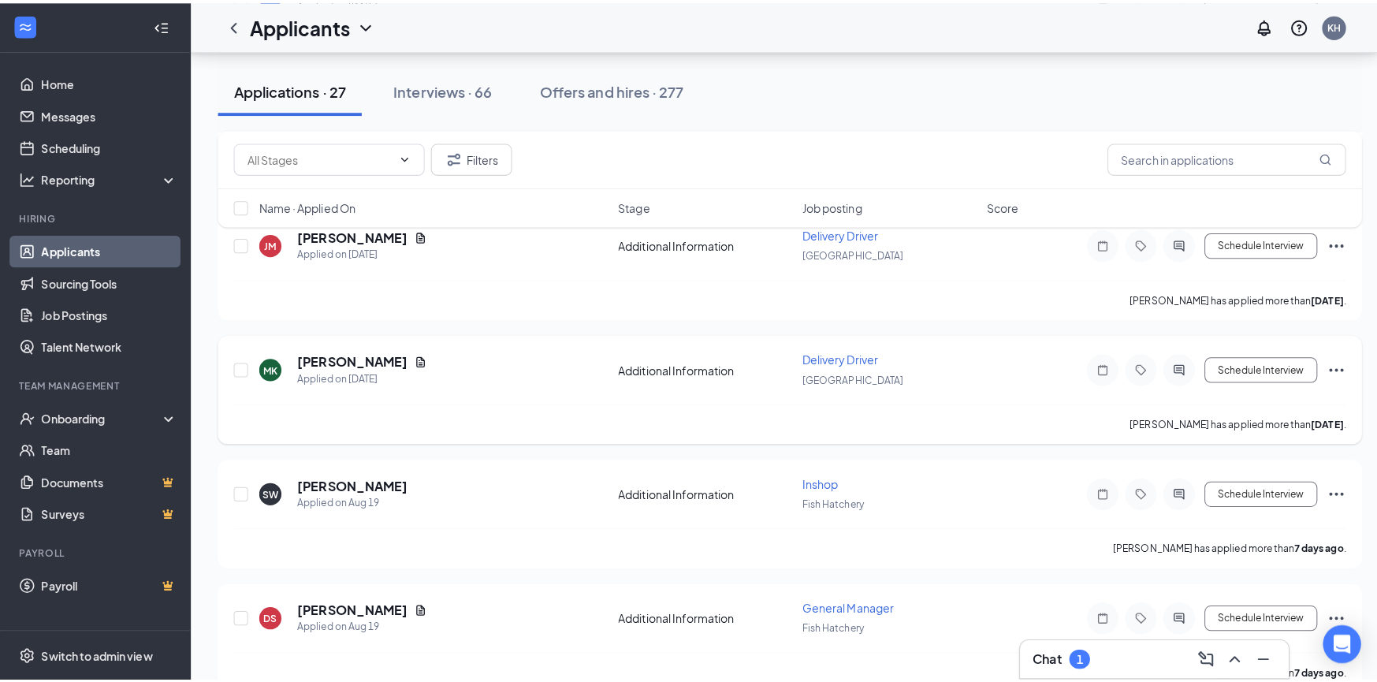
scroll to position [710, 0]
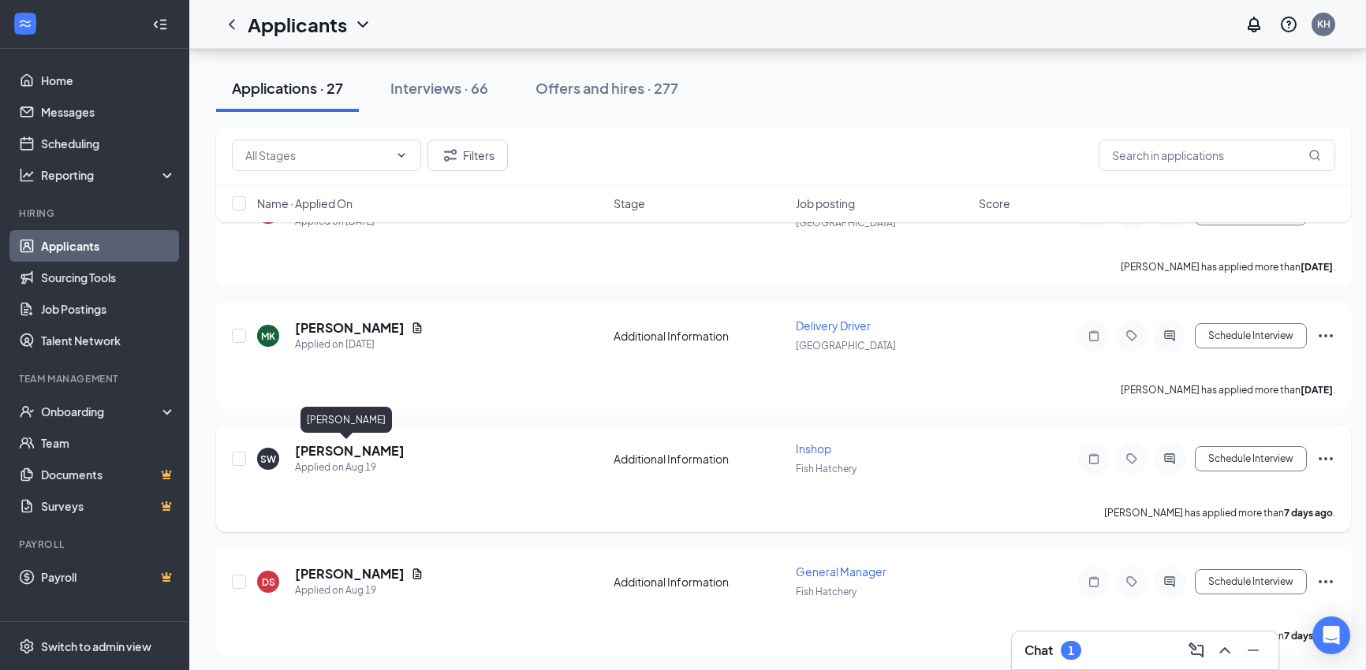
click at [335, 455] on h5 "[PERSON_NAME]" at bounding box center [350, 450] width 110 height 17
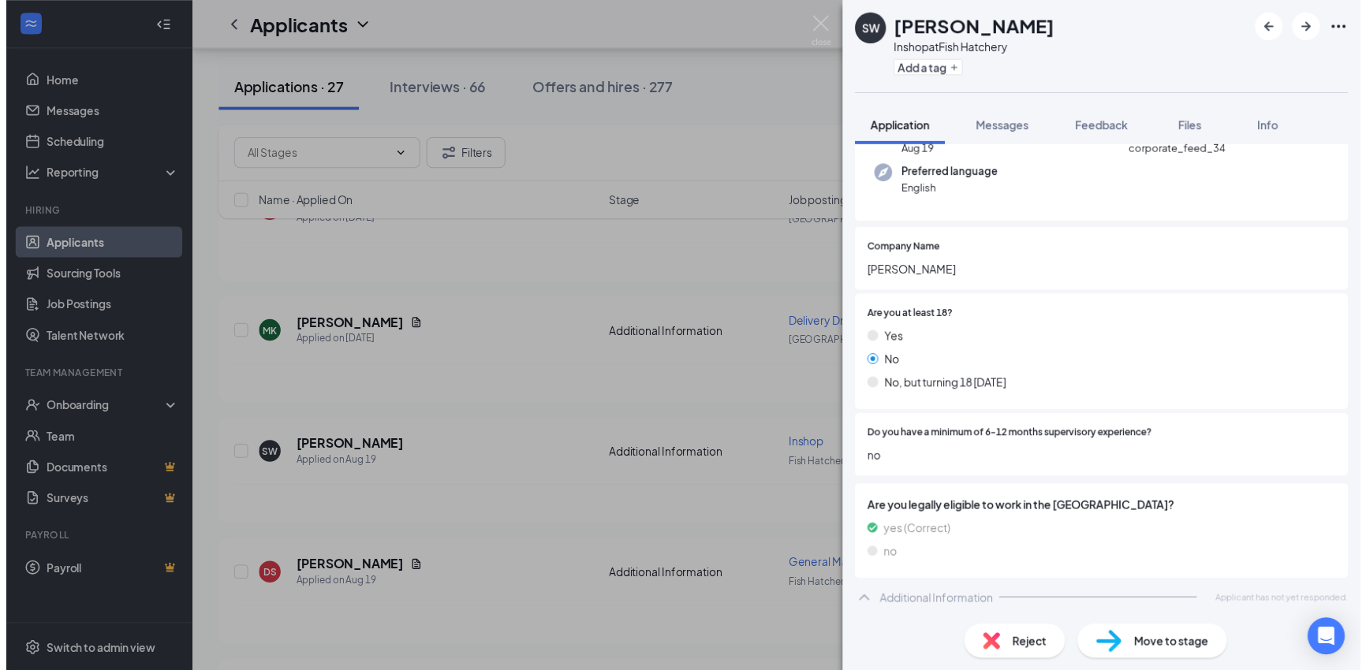
scroll to position [149, 0]
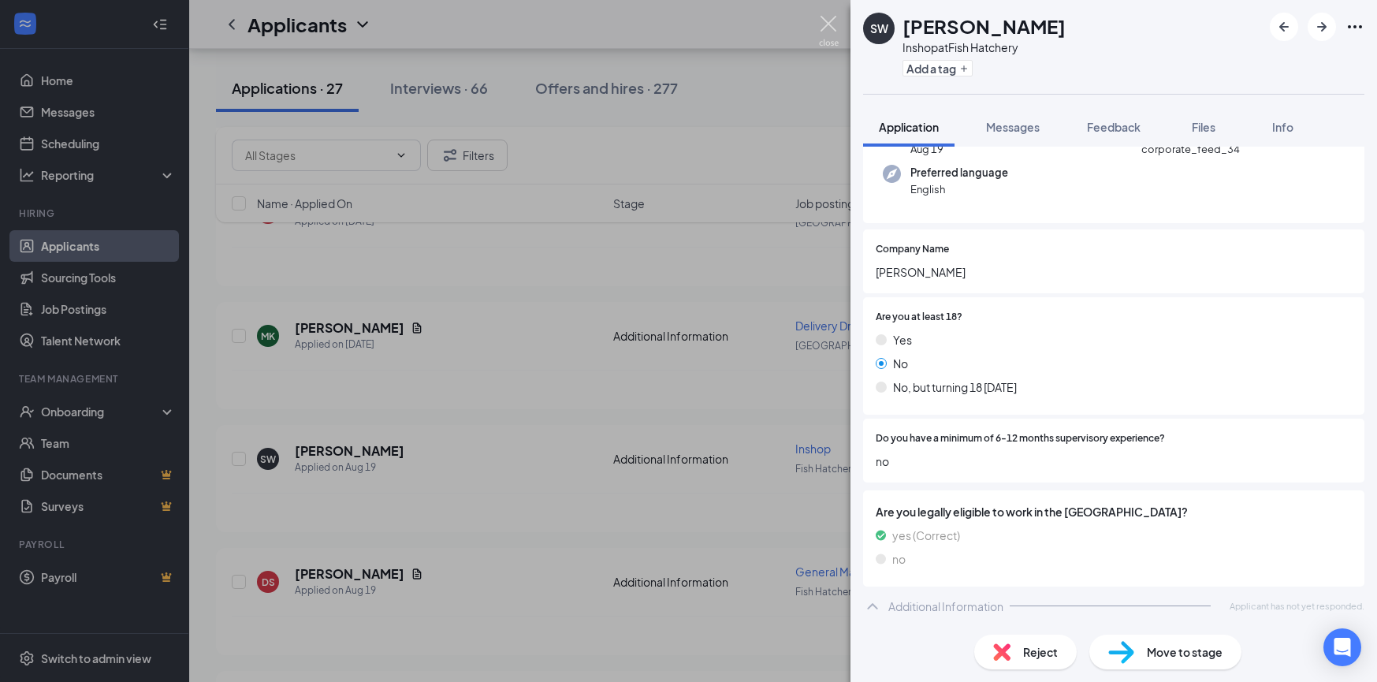
click at [826, 32] on img at bounding box center [829, 31] width 20 height 31
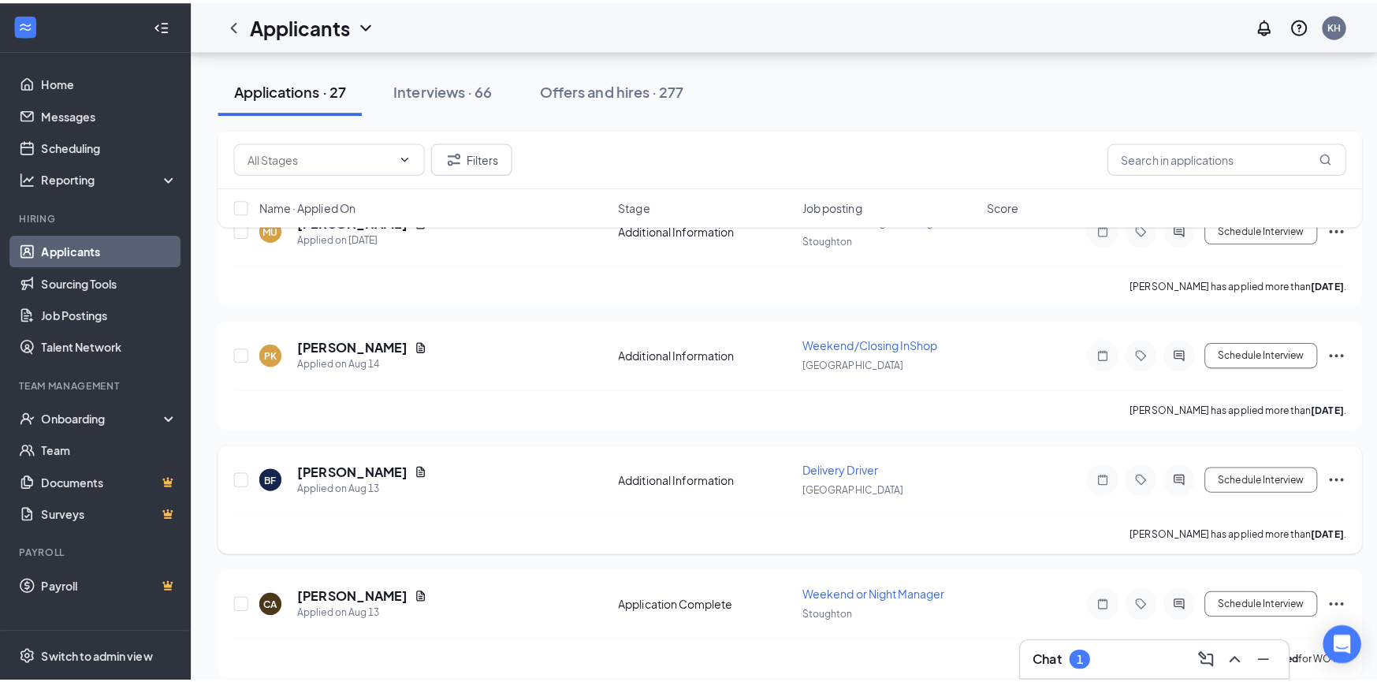
scroll to position [1340, 0]
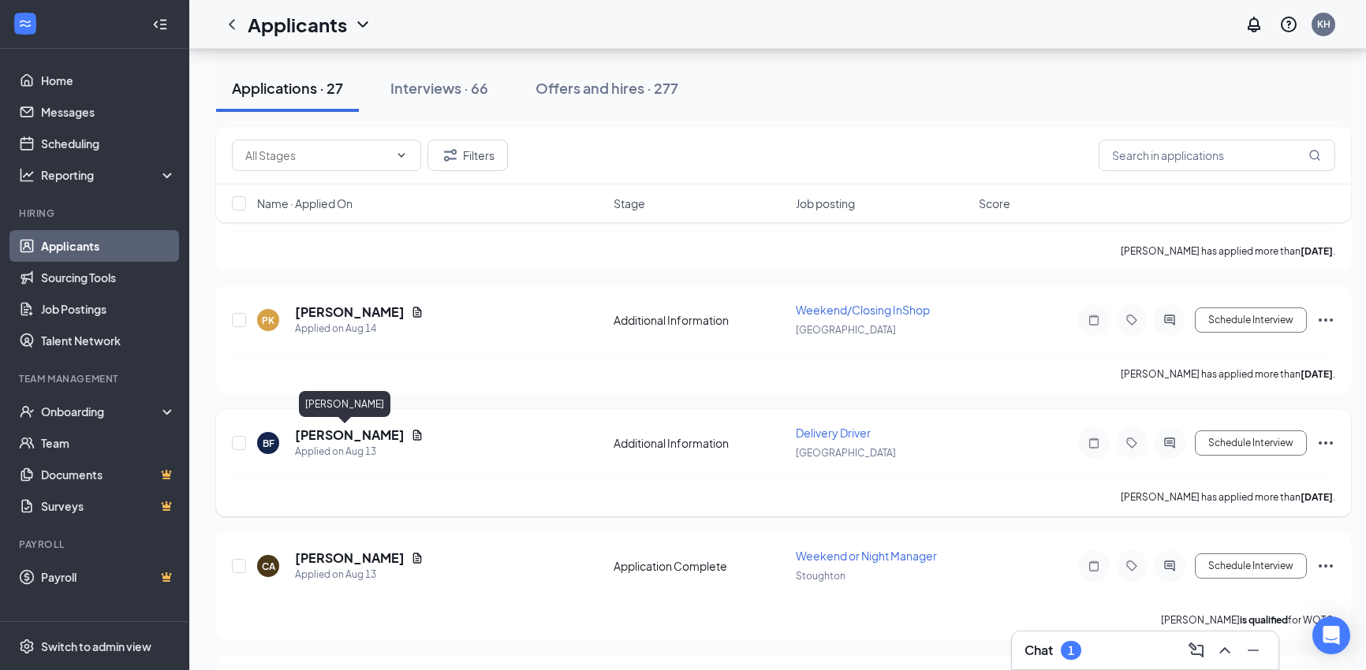
click at [328, 434] on h5 "[PERSON_NAME]" at bounding box center [350, 435] width 110 height 17
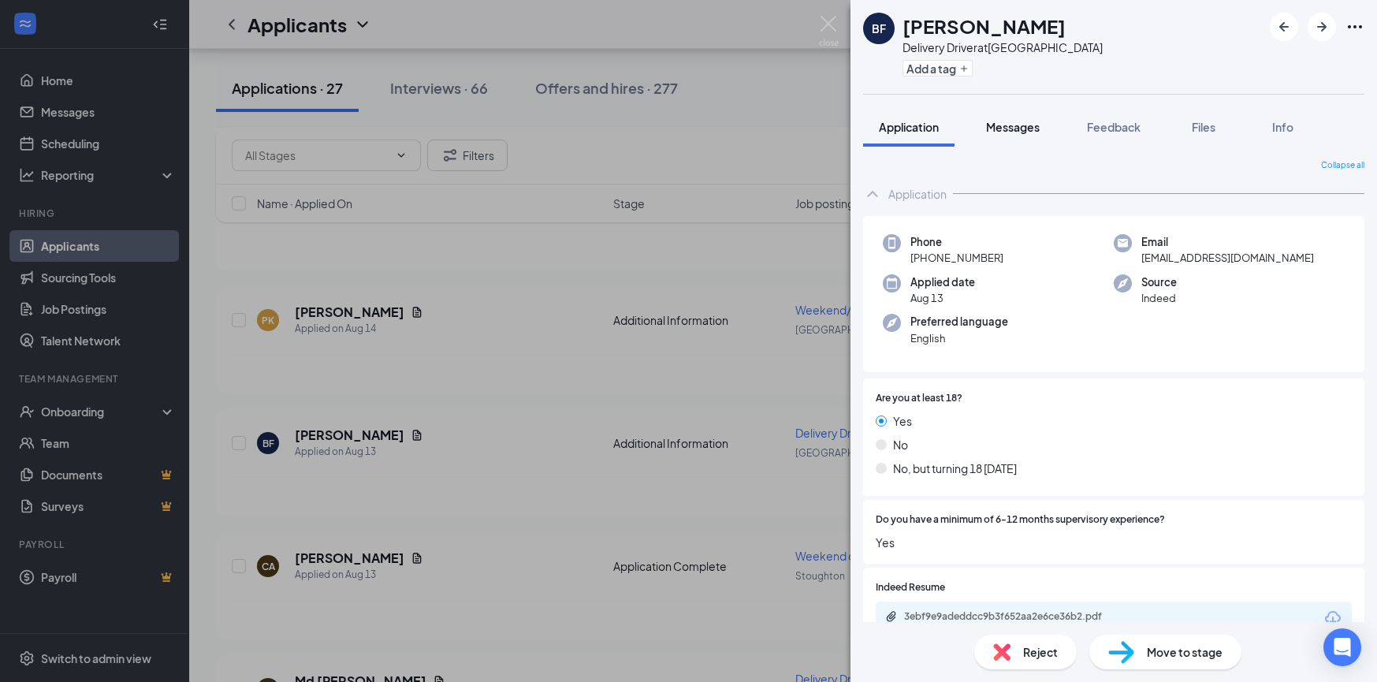
click at [1021, 127] on span "Messages" at bounding box center [1013, 127] width 54 height 14
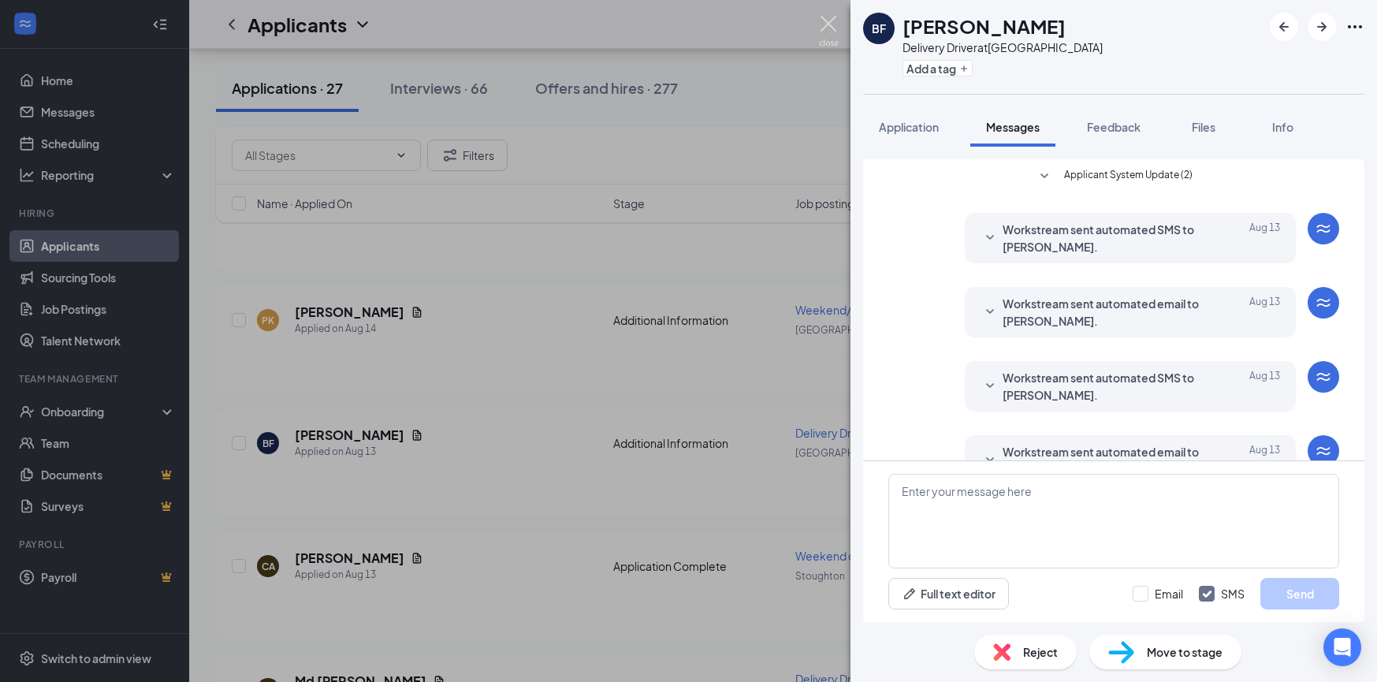
click at [830, 26] on img at bounding box center [829, 31] width 20 height 31
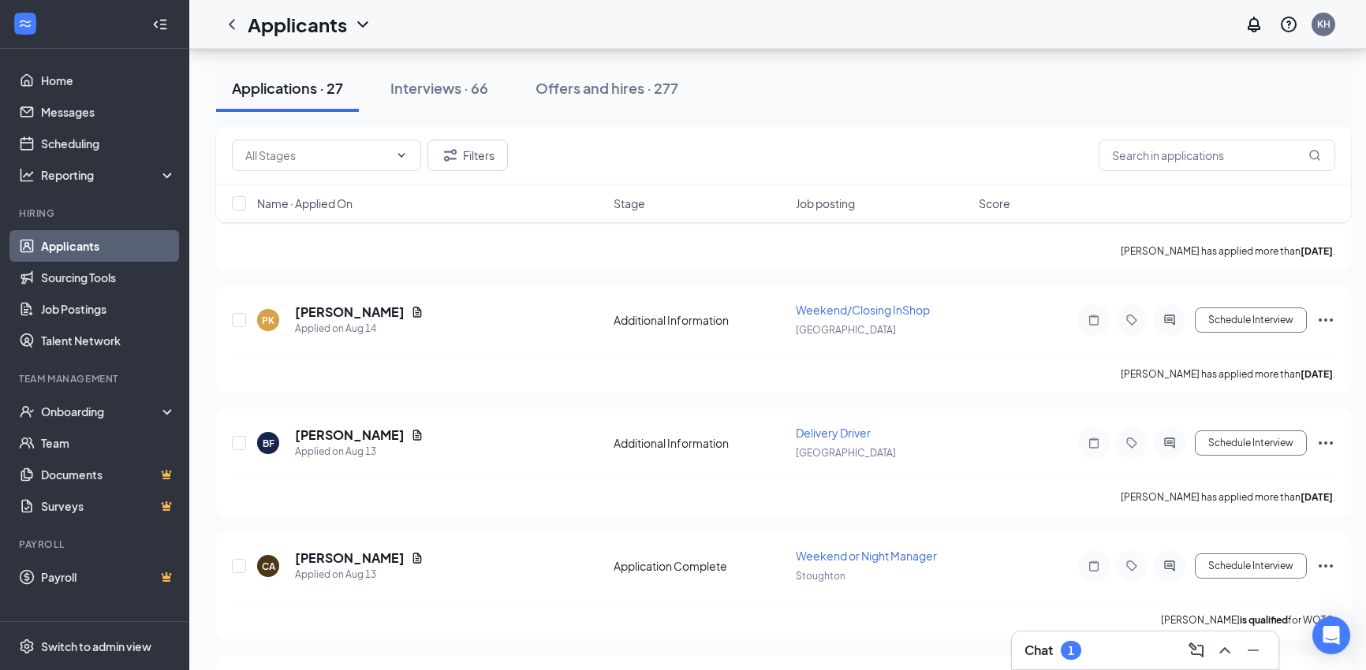
click at [1081, 654] on div "1" at bounding box center [1070, 650] width 20 height 19
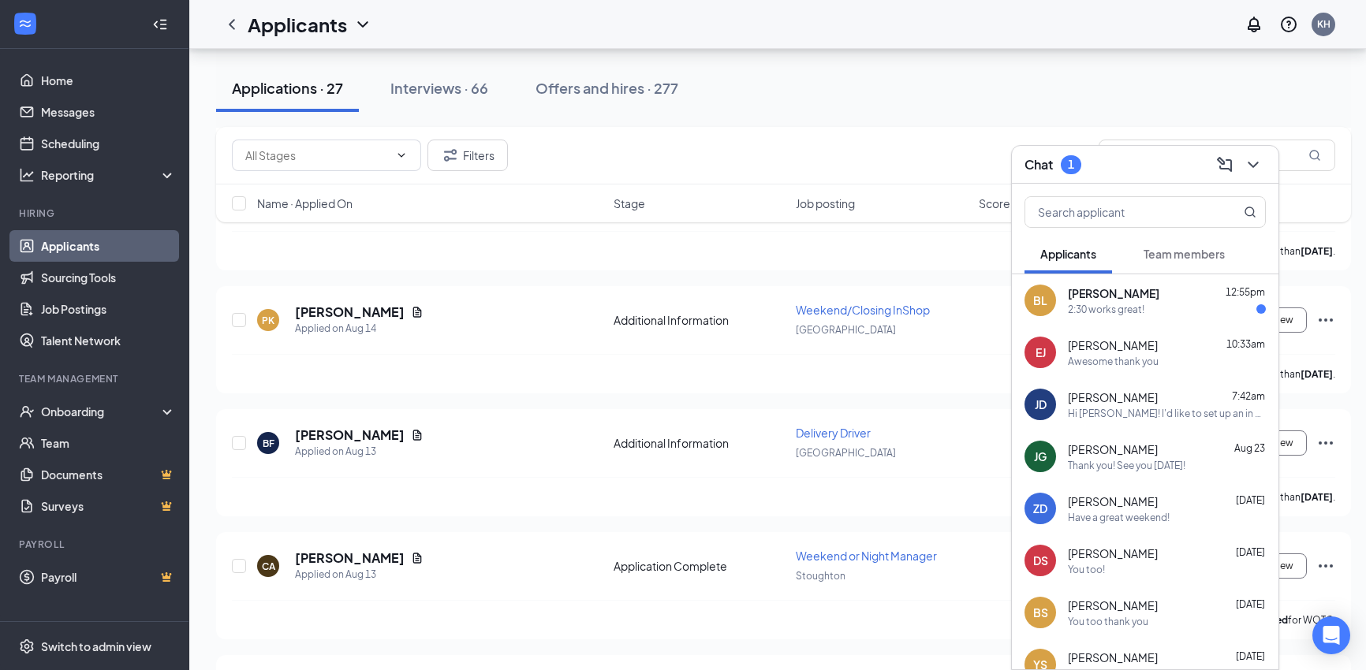
click at [1137, 304] on div "2:30 works great!" at bounding box center [1106, 309] width 76 height 13
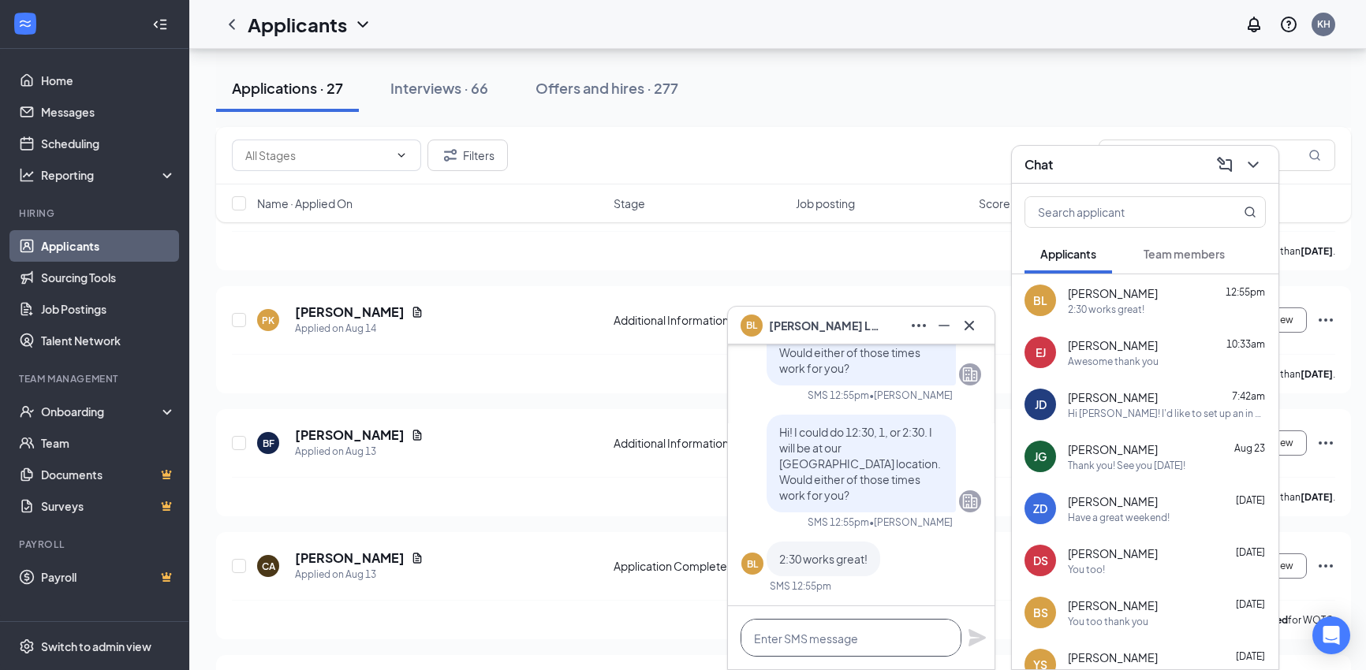
click at [840, 638] on textarea at bounding box center [850, 638] width 221 height 38
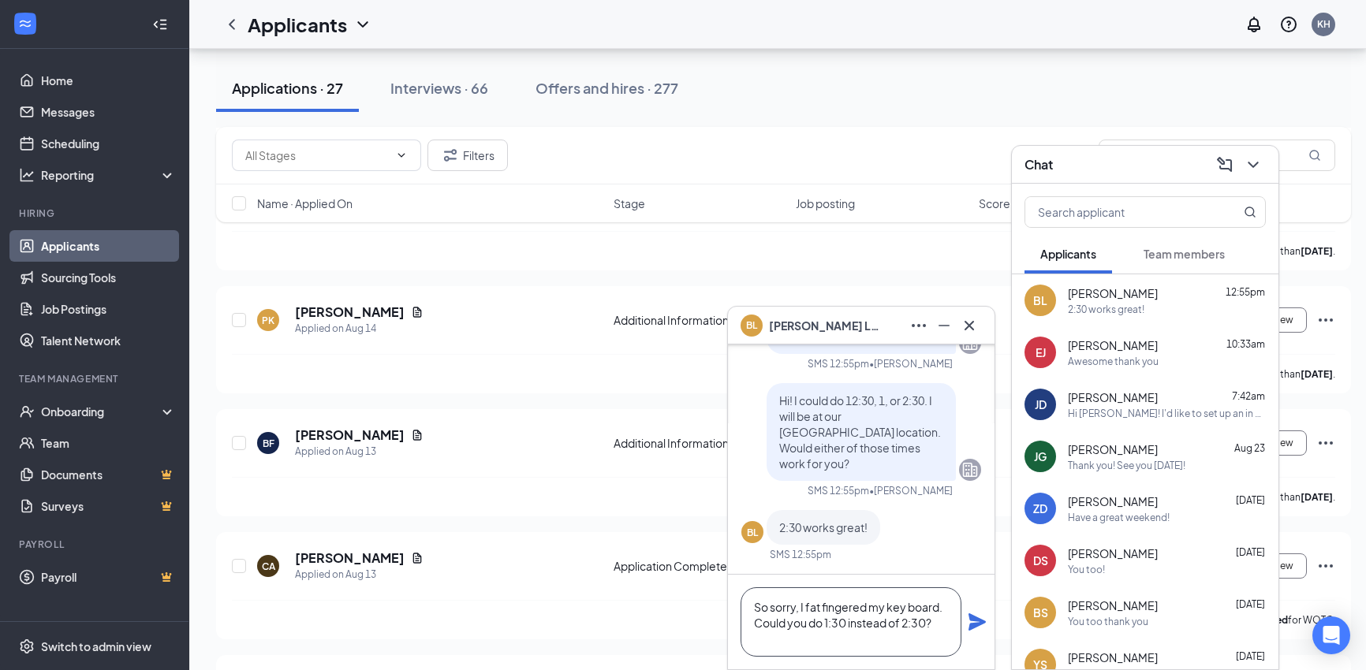
type textarea "So sorry, I fat fingered my key board. Could you do 1:30 instead of 2:30?"
click at [976, 623] on icon "Plane" at bounding box center [976, 621] width 17 height 17
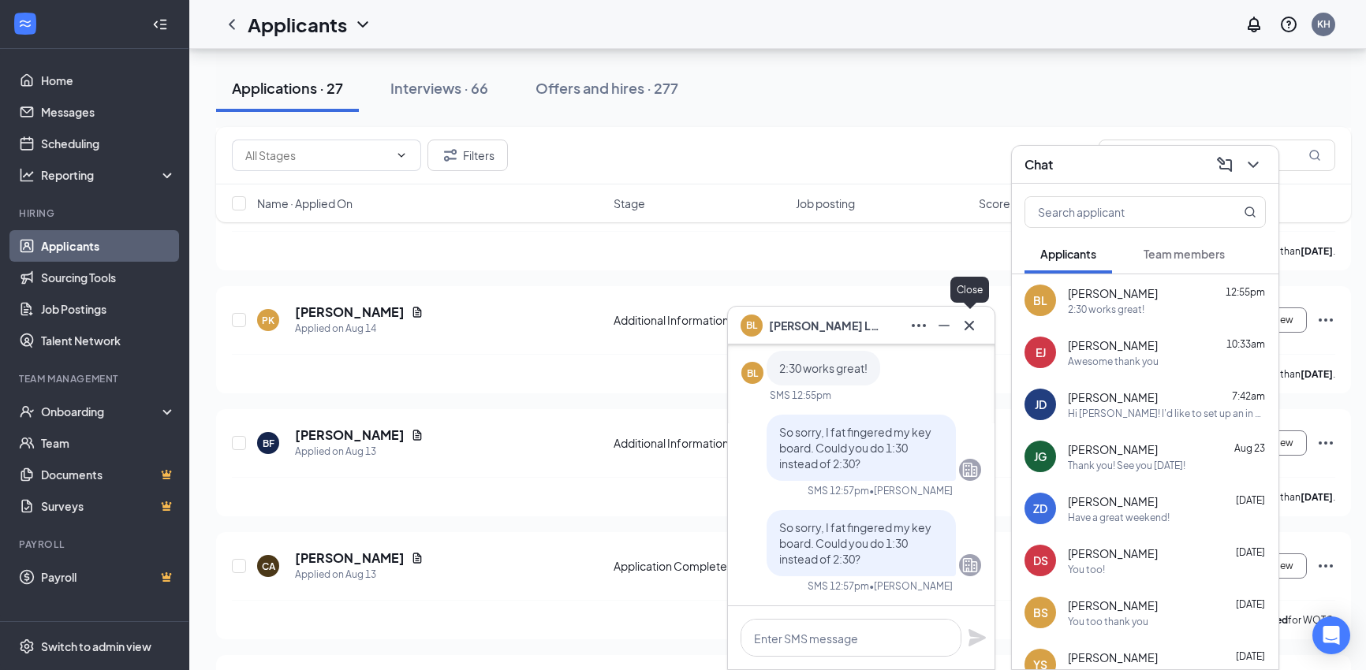
click at [968, 323] on icon "Cross" at bounding box center [969, 325] width 19 height 19
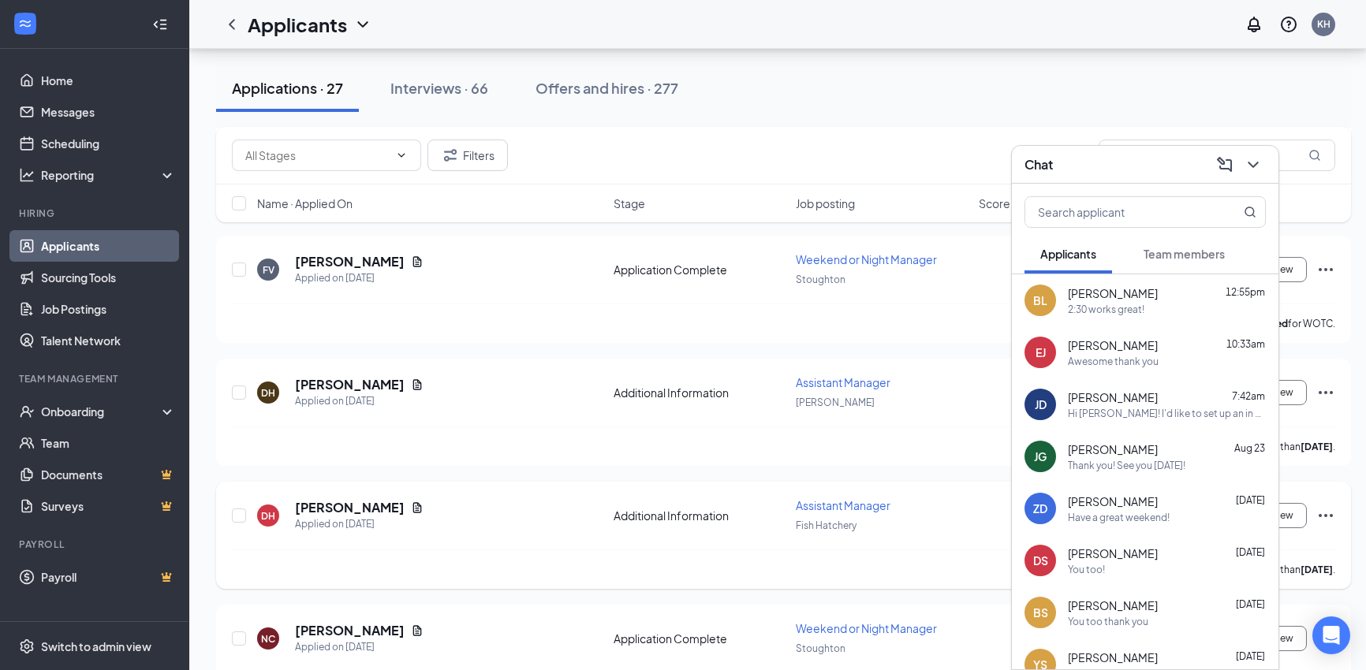
scroll to position [2190, 0]
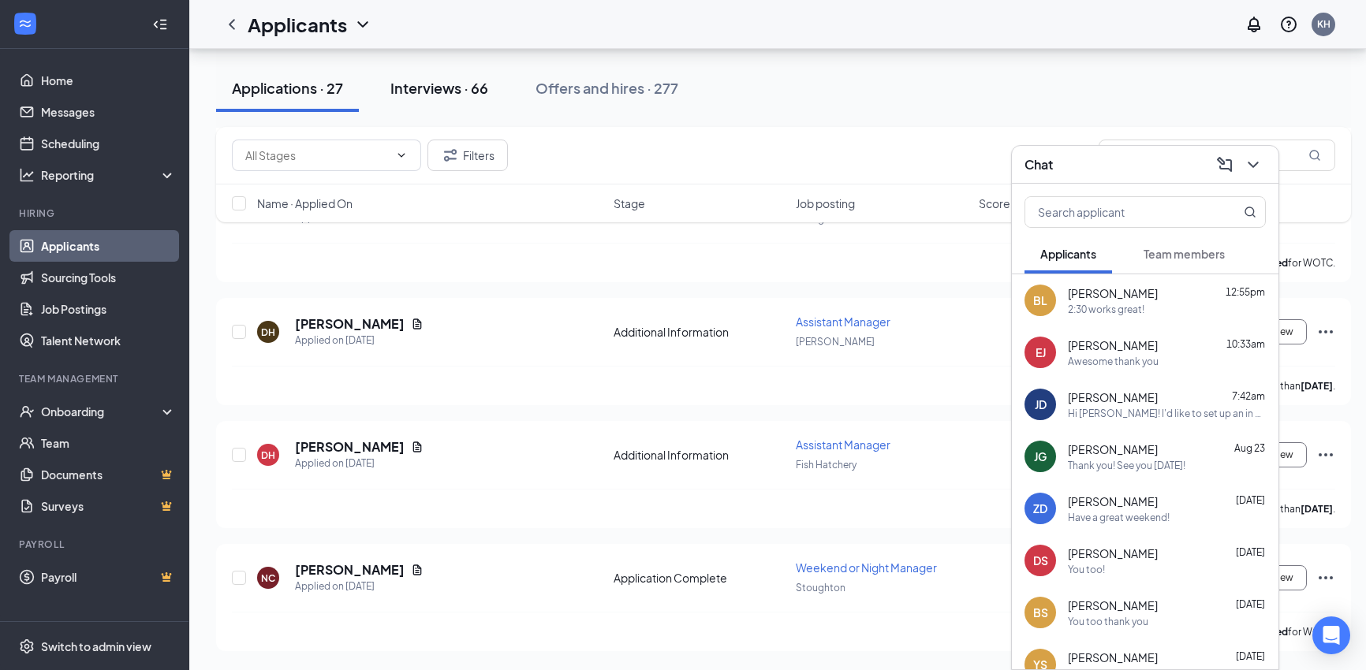
click at [428, 90] on div "Interviews · 66" at bounding box center [439, 88] width 98 height 20
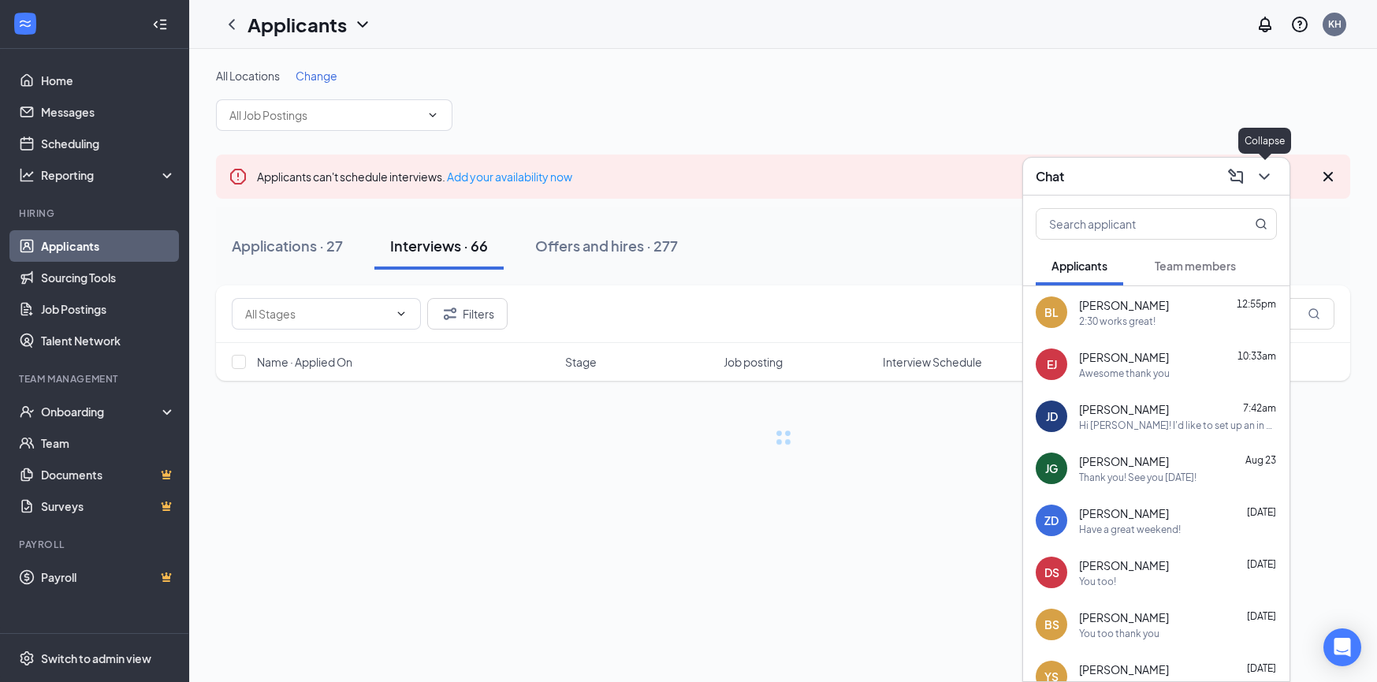
click at [1272, 174] on icon "ChevronDown" at bounding box center [1264, 176] width 19 height 19
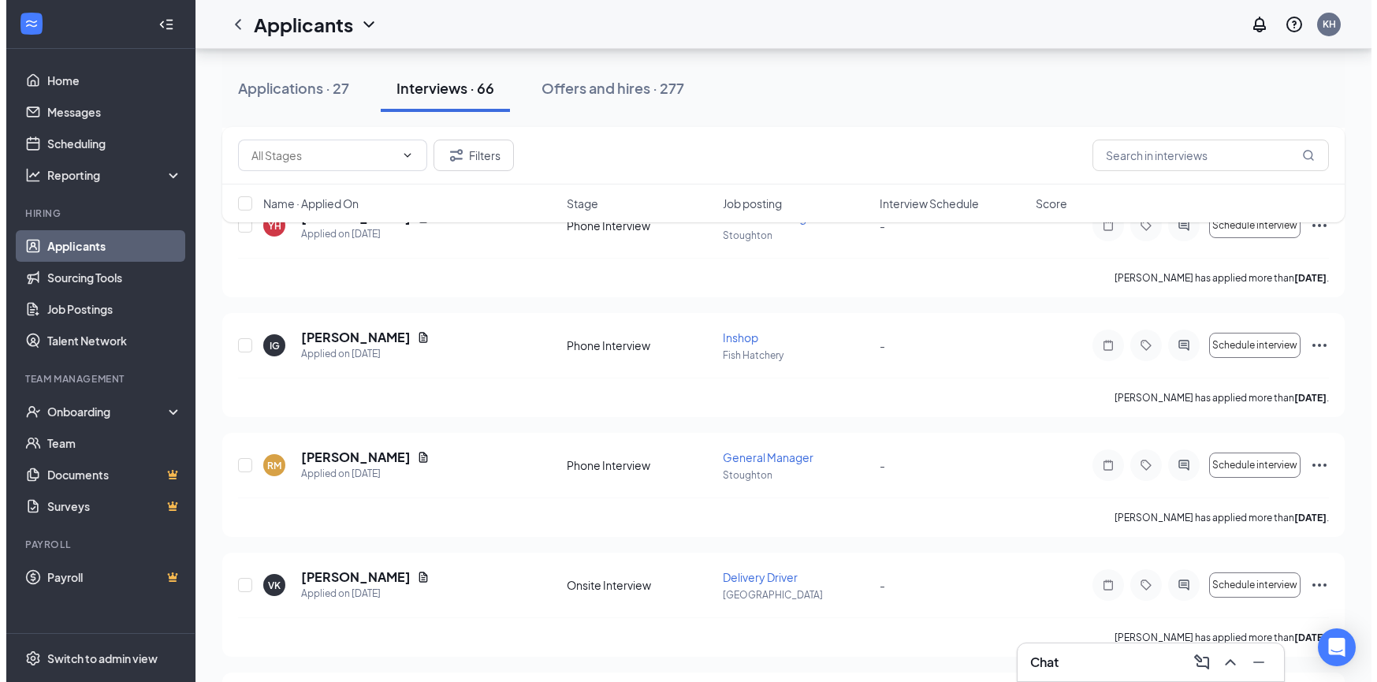
scroll to position [710, 0]
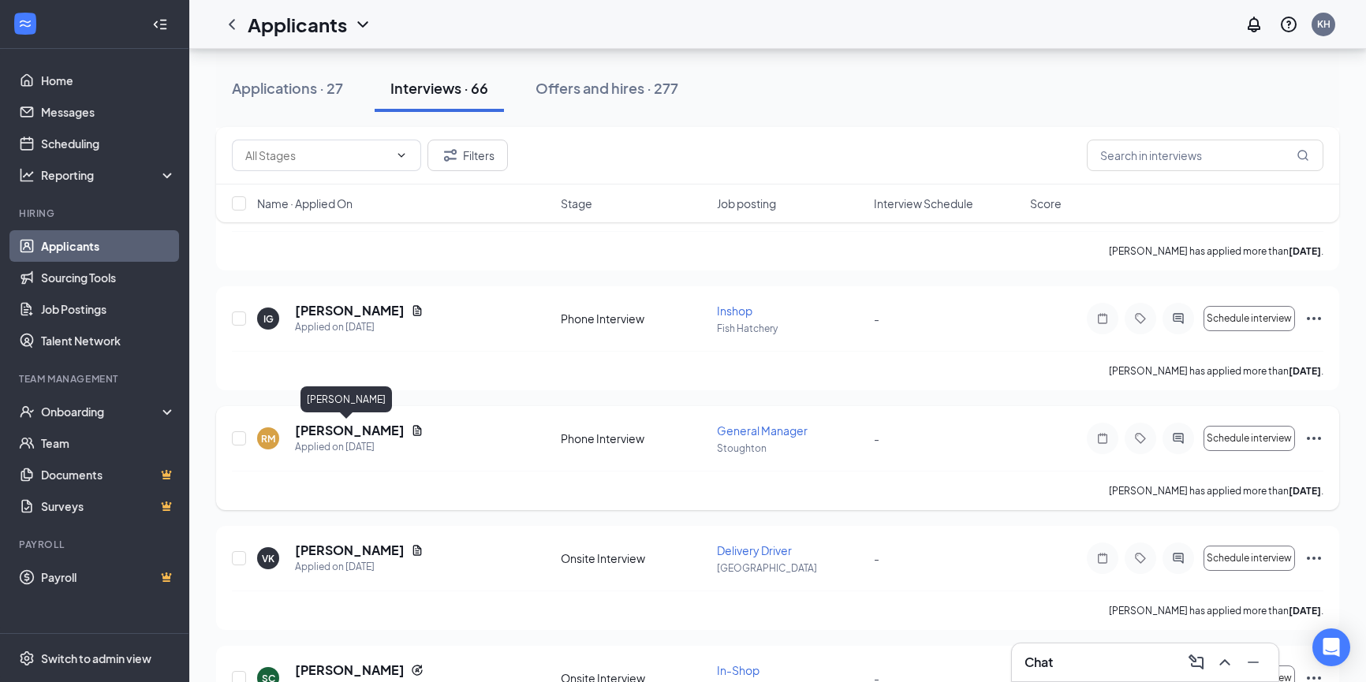
click at [347, 428] on h5 "[PERSON_NAME]" at bounding box center [350, 430] width 110 height 17
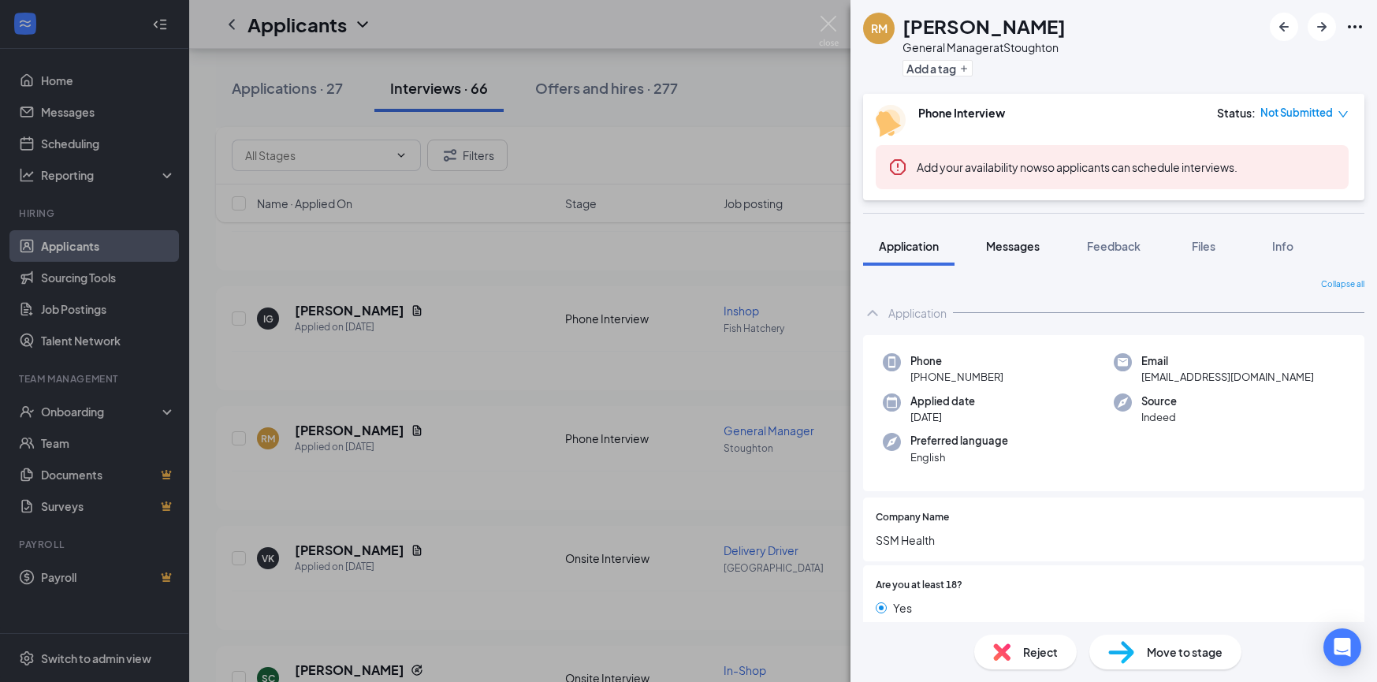
click at [1017, 252] on span "Messages" at bounding box center [1013, 246] width 54 height 14
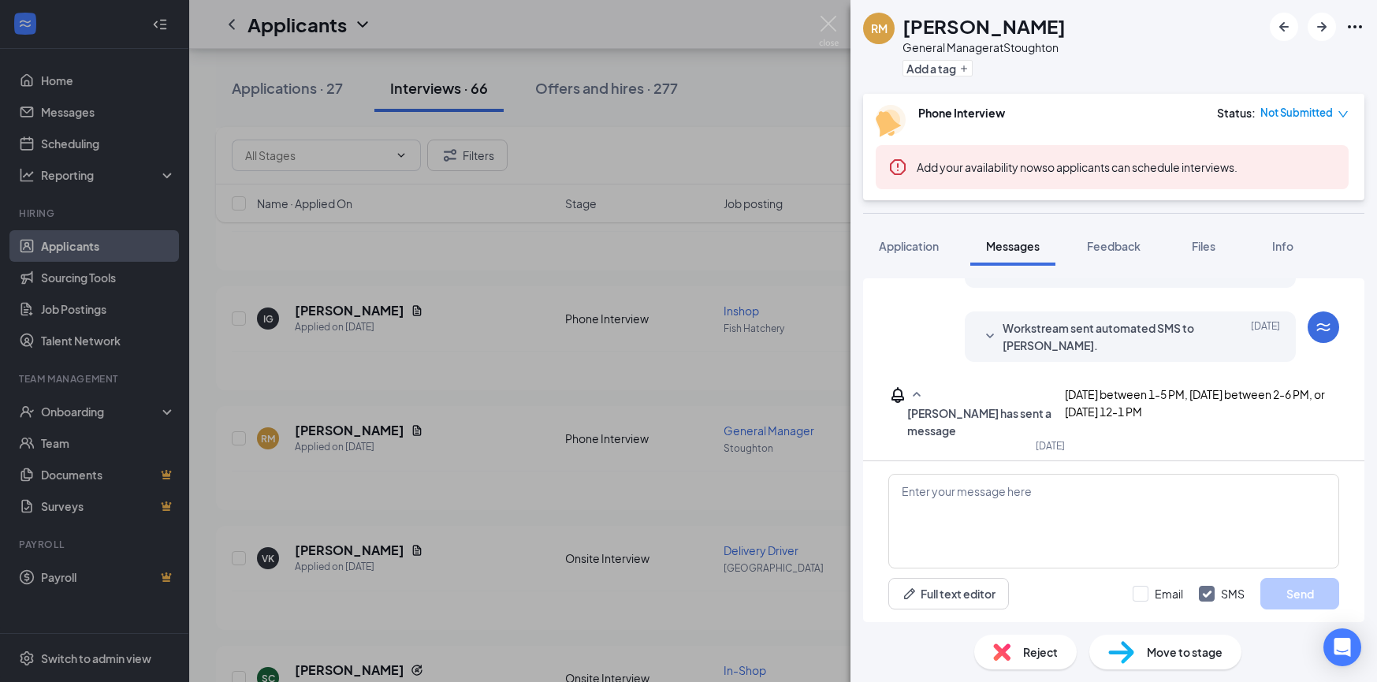
scroll to position [433, 0]
click at [920, 249] on span "Application" at bounding box center [909, 246] width 60 height 14
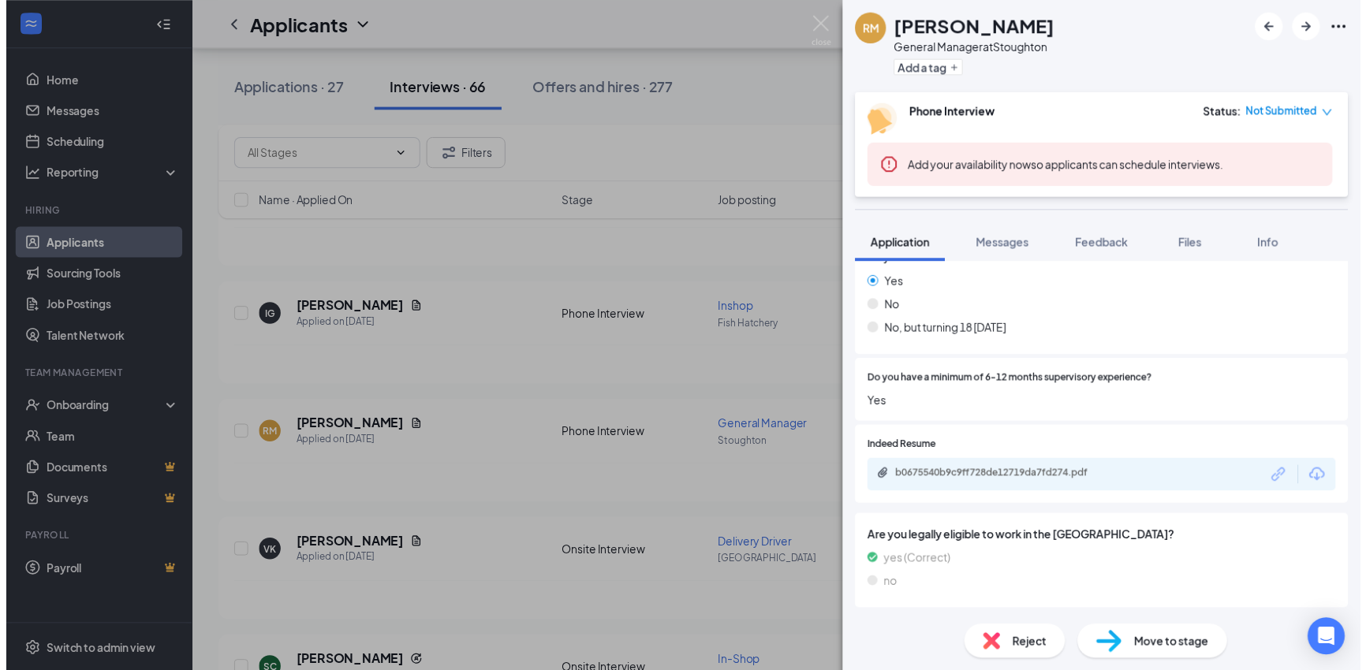
scroll to position [285, 0]
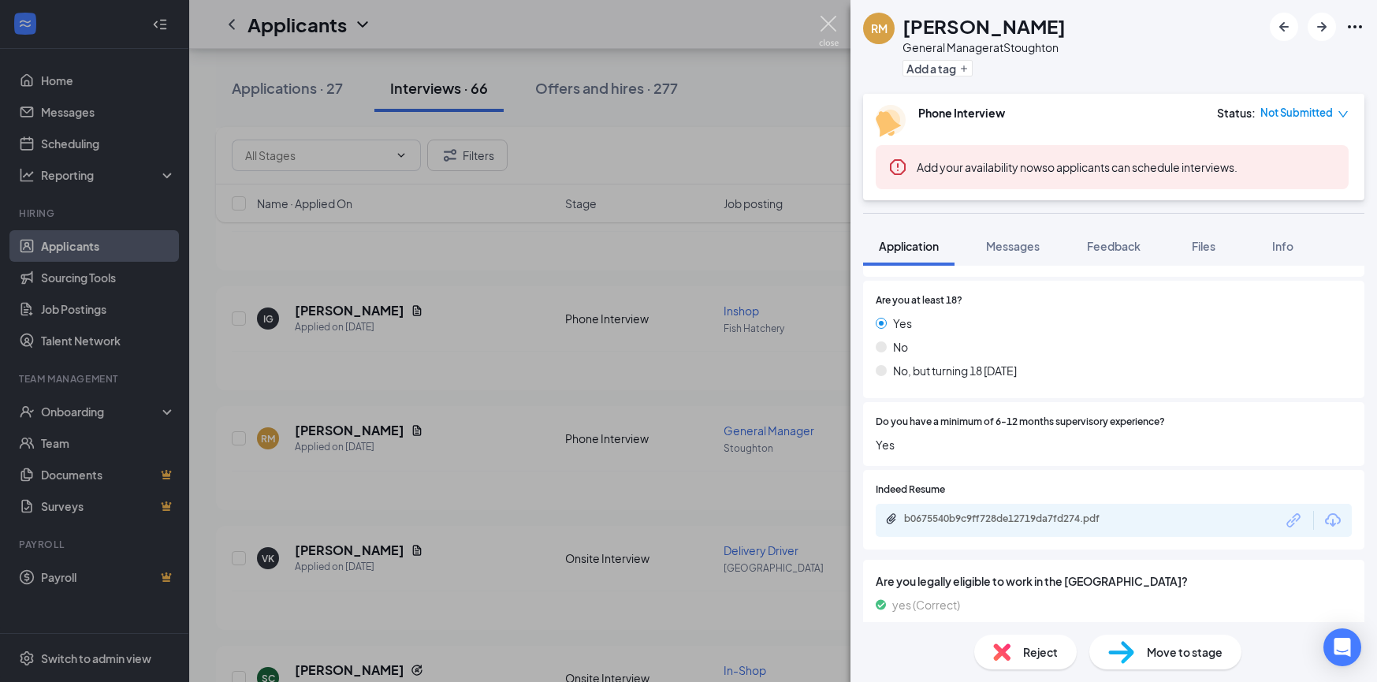
click at [827, 31] on img at bounding box center [829, 31] width 20 height 31
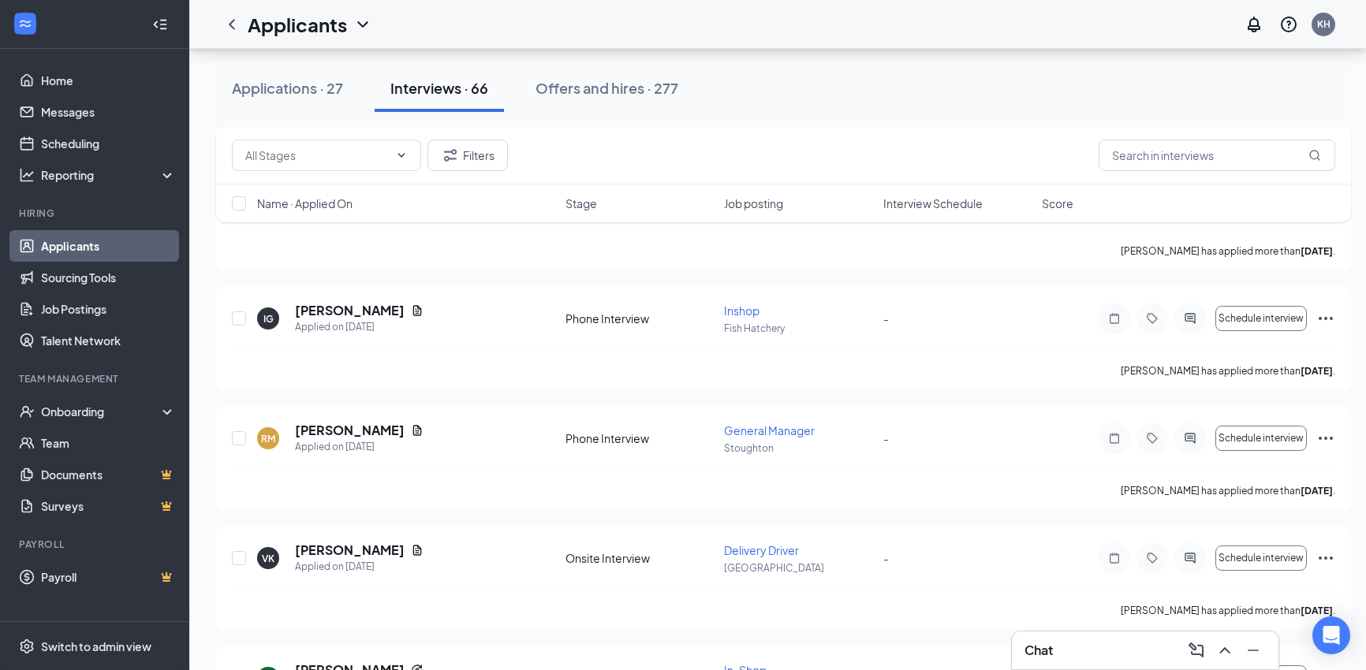
click at [1052, 650] on h3 "Chat" at bounding box center [1038, 650] width 28 height 17
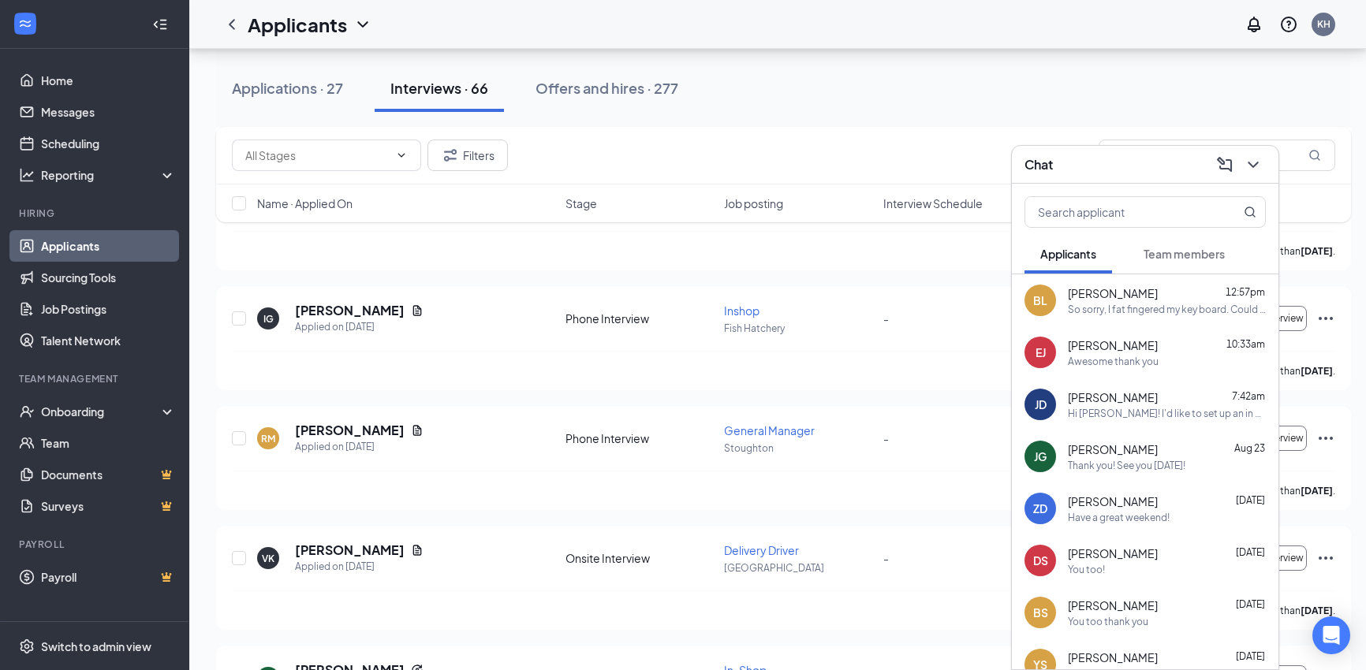
click at [1123, 305] on div "So sorry, I fat fingered my key board. Could you do 1:30 instead of 2:30?" at bounding box center [1167, 309] width 198 height 13
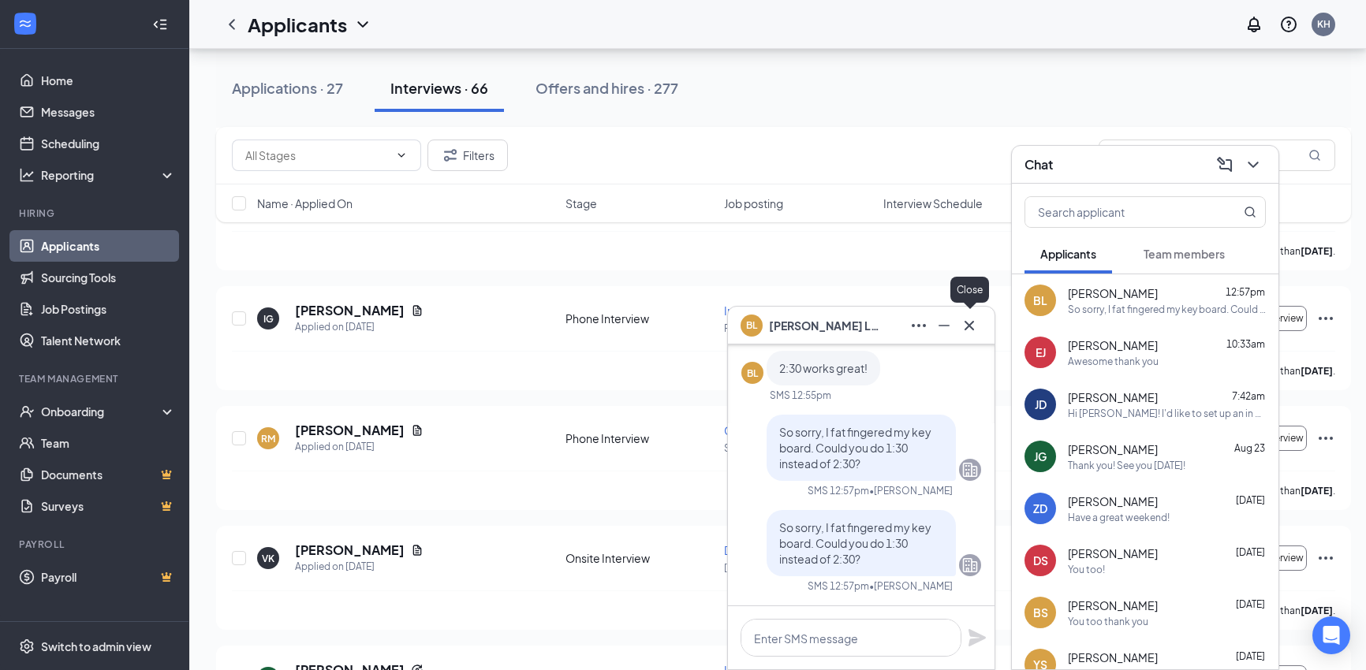
click at [971, 329] on icon "Cross" at bounding box center [969, 325] width 19 height 19
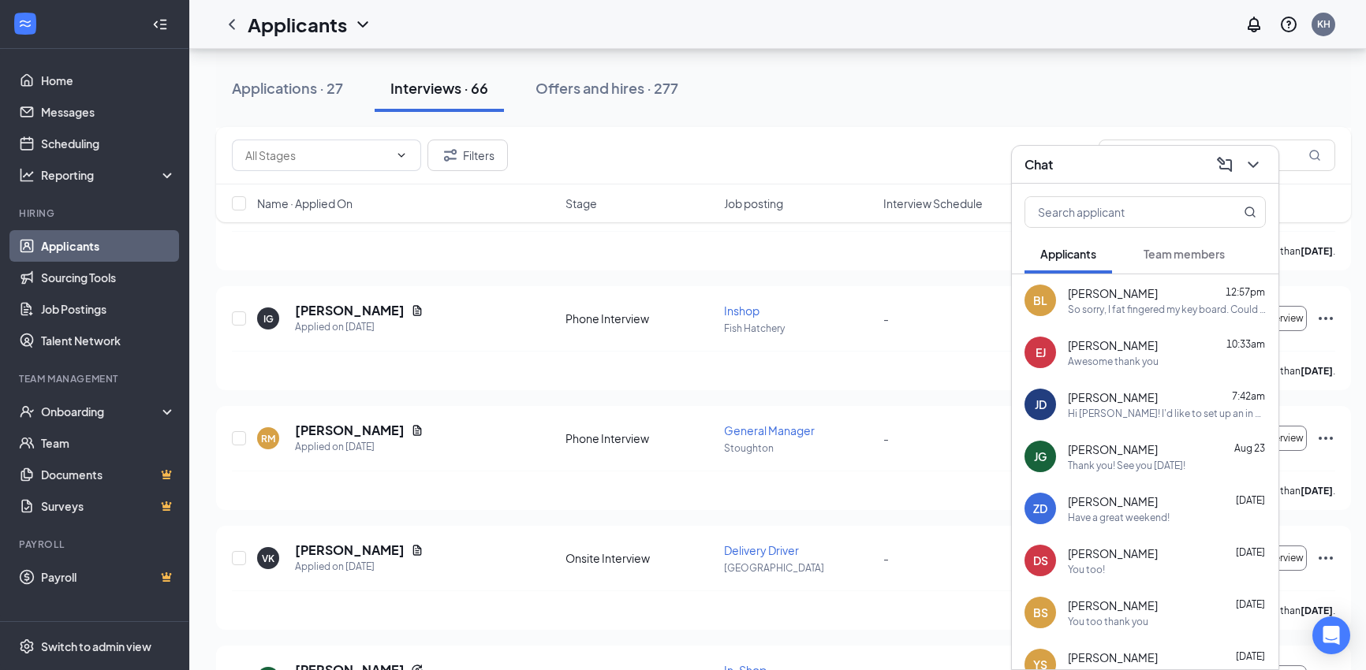
click at [1090, 293] on span "[PERSON_NAME]" at bounding box center [1113, 293] width 90 height 16
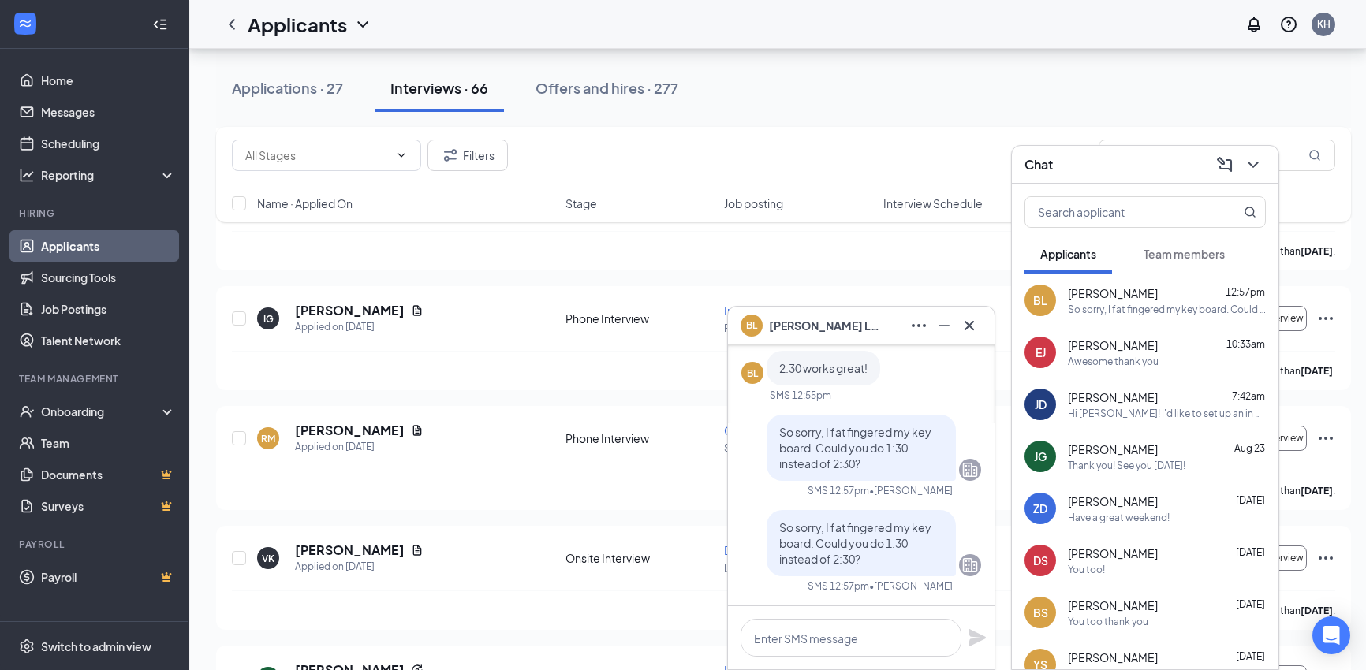
click at [792, 330] on span "[PERSON_NAME]" at bounding box center [824, 325] width 110 height 17
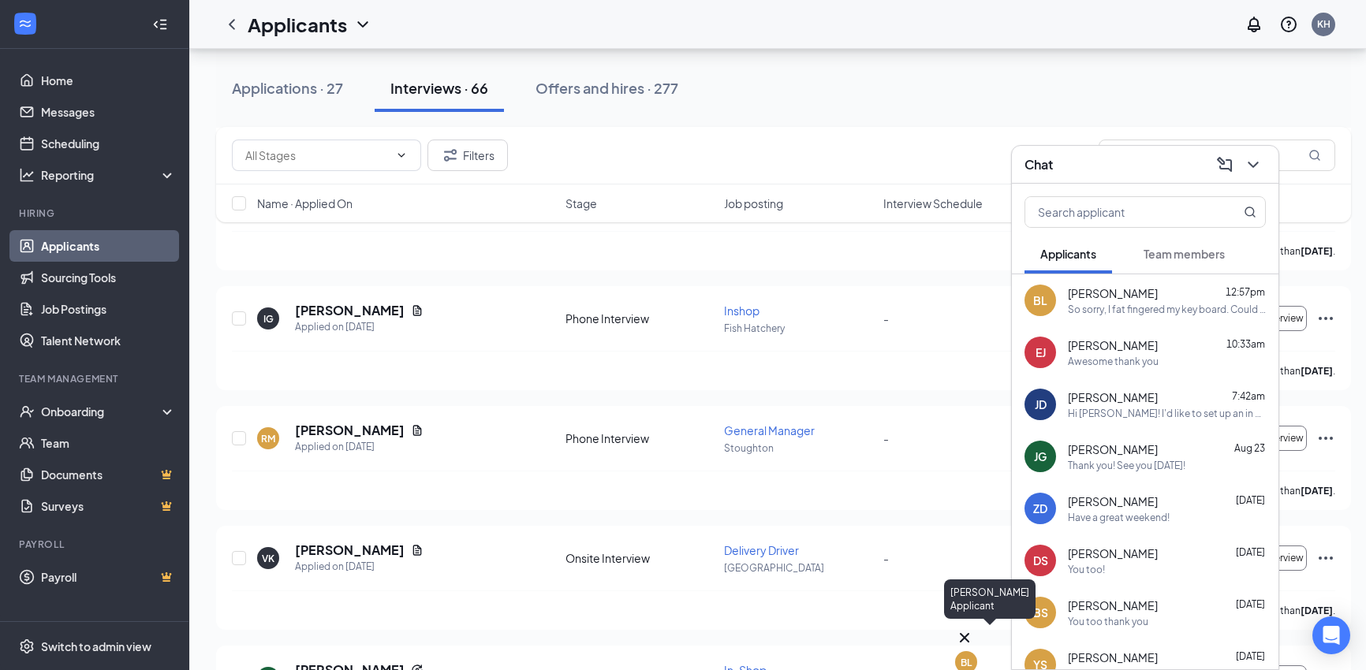
click at [974, 630] on icon "Cross" at bounding box center [964, 637] width 19 height 19
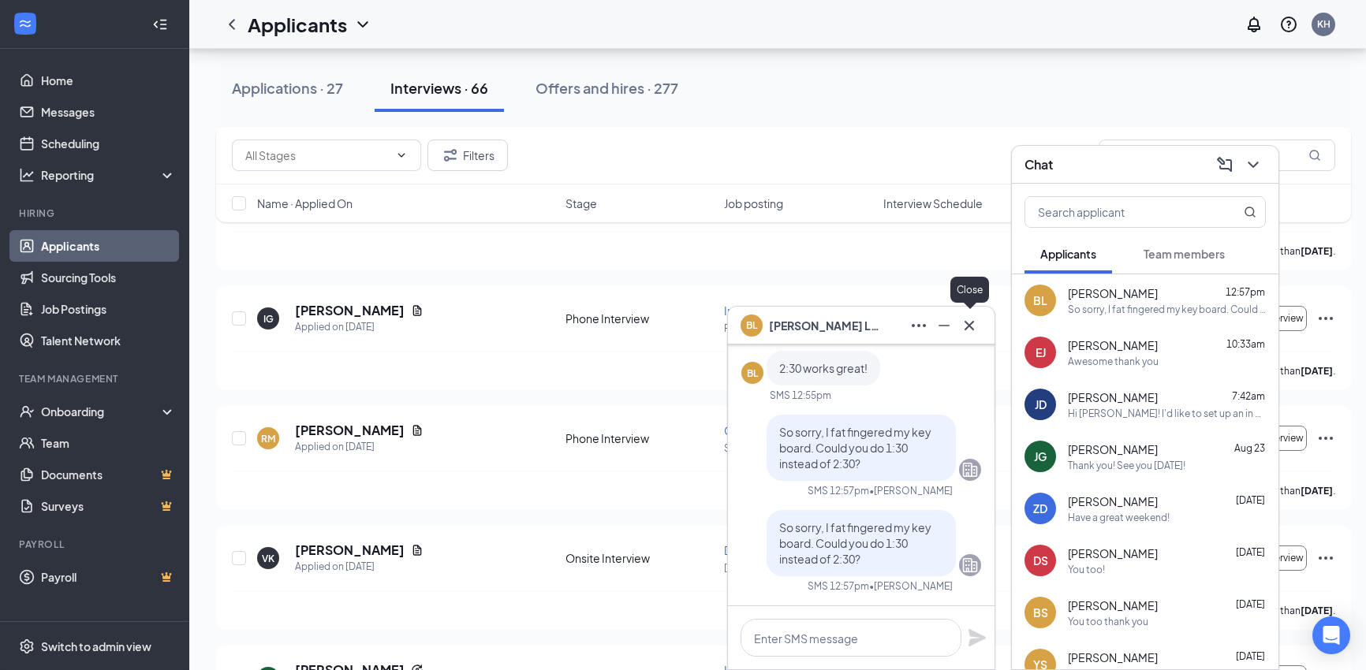
click at [967, 324] on icon "Cross" at bounding box center [968, 324] width 9 height 9
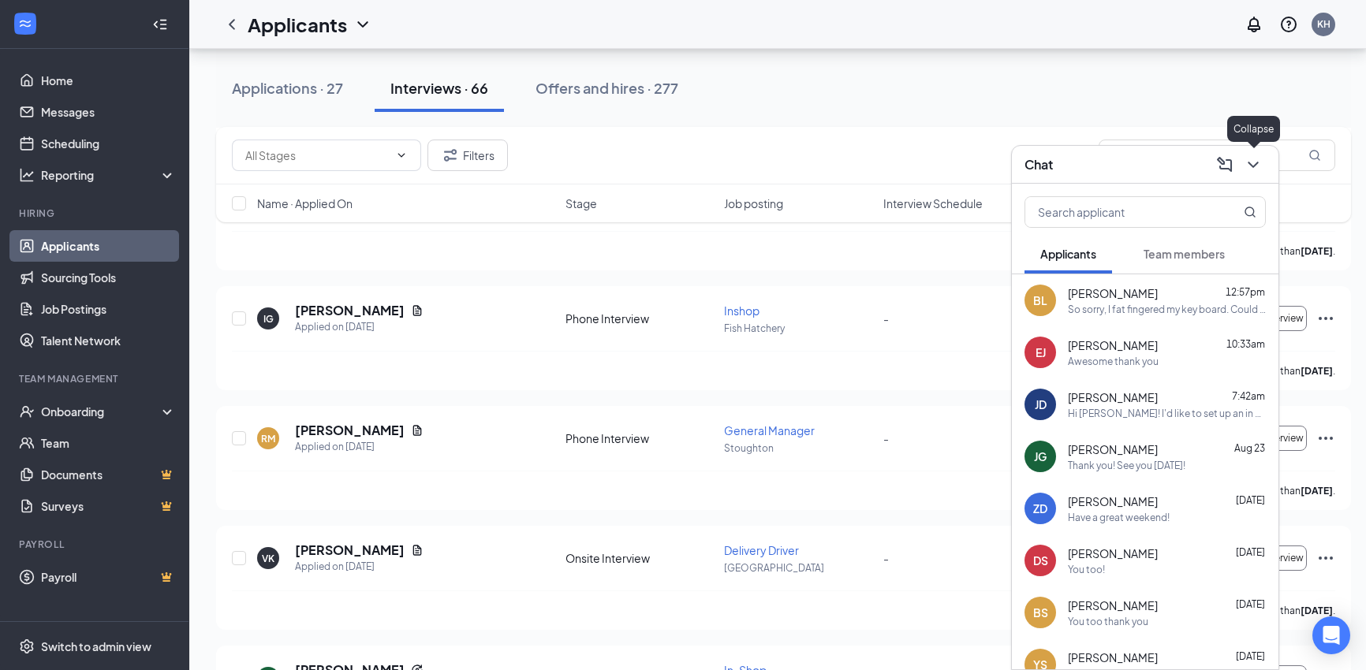
click at [1258, 166] on icon "ChevronDown" at bounding box center [1252, 164] width 19 height 19
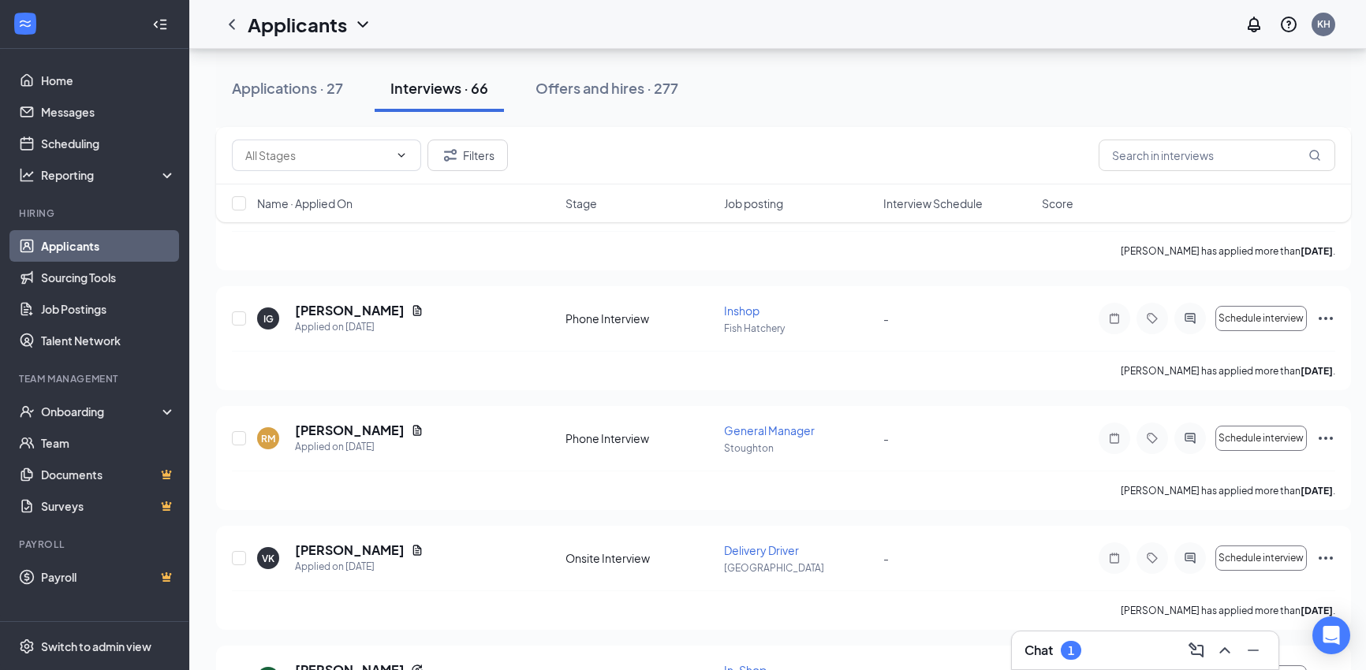
click at [1038, 654] on h3 "Chat" at bounding box center [1038, 650] width 28 height 17
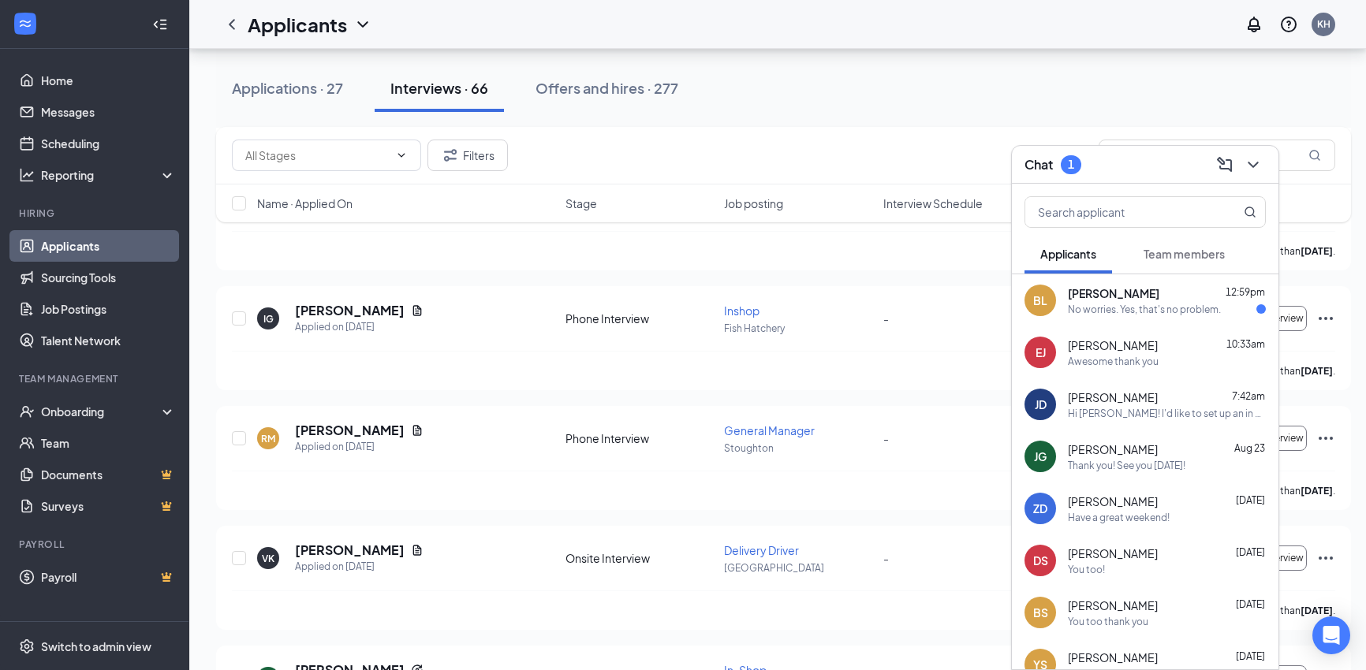
click at [1096, 304] on div "No worries. Yes, that's no problem." at bounding box center [1144, 309] width 153 height 13
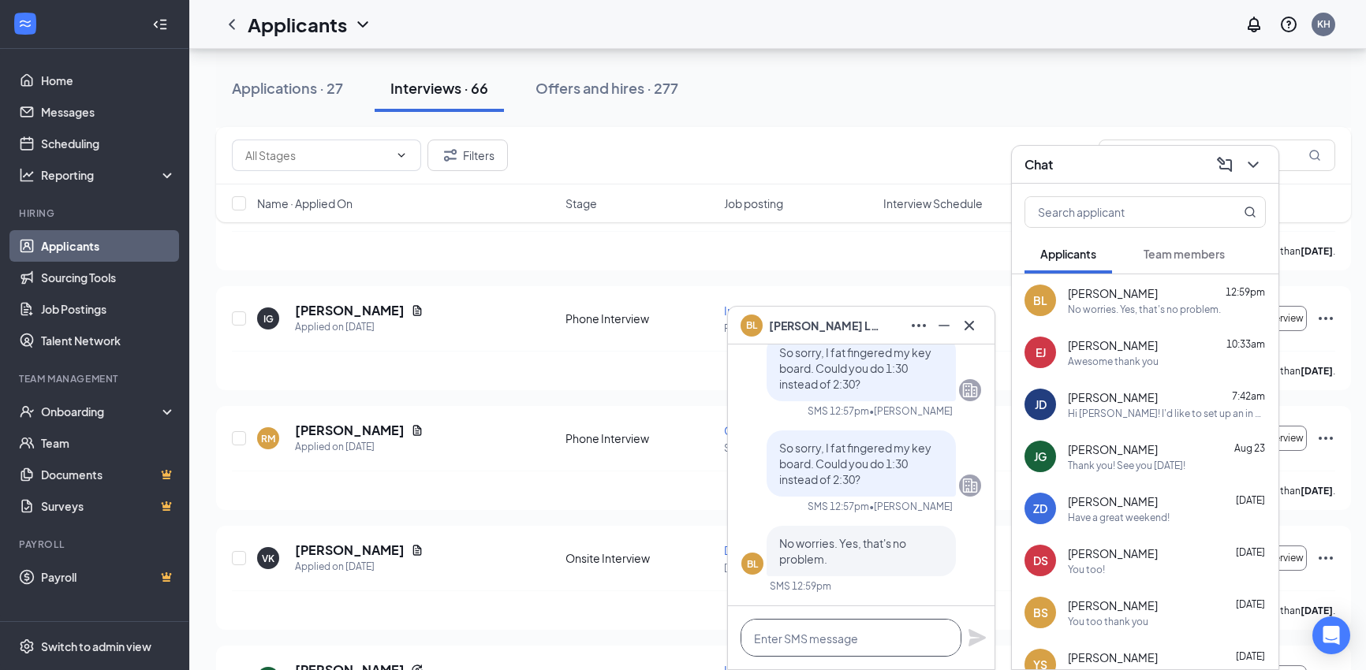
click at [807, 639] on textarea at bounding box center [850, 638] width 221 height 38
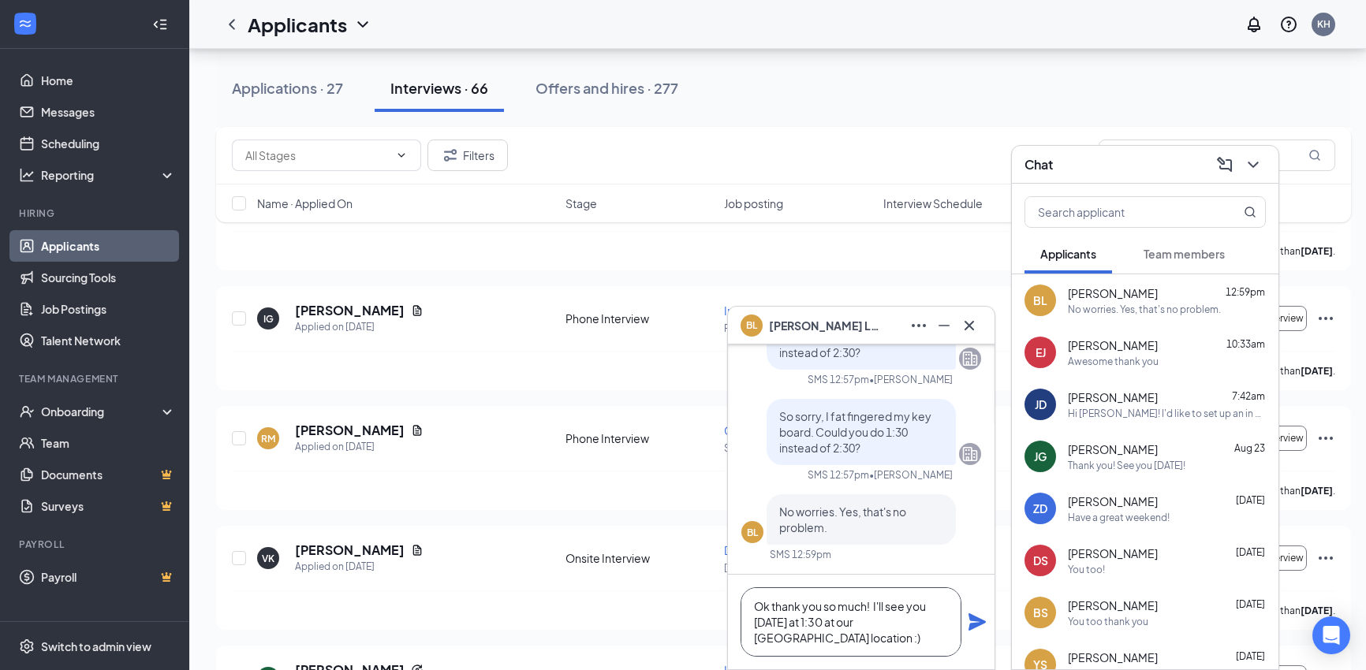
type textarea "Ok thank you so much! I'll see you [DATE] at 1:30 at our [GEOGRAPHIC_DATA] loca…"
click at [972, 620] on icon "Plane" at bounding box center [976, 621] width 17 height 17
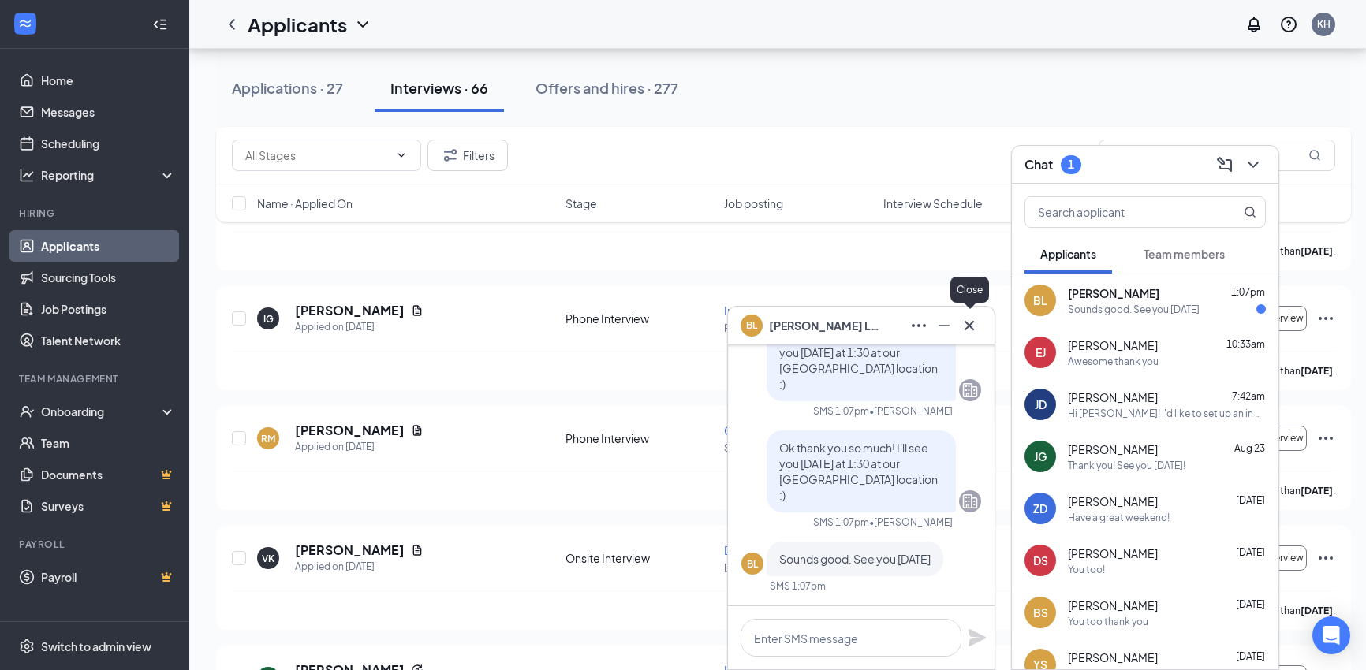
click at [970, 322] on icon "Cross" at bounding box center [969, 325] width 19 height 19
